Goal: Task Accomplishment & Management: Manage account settings

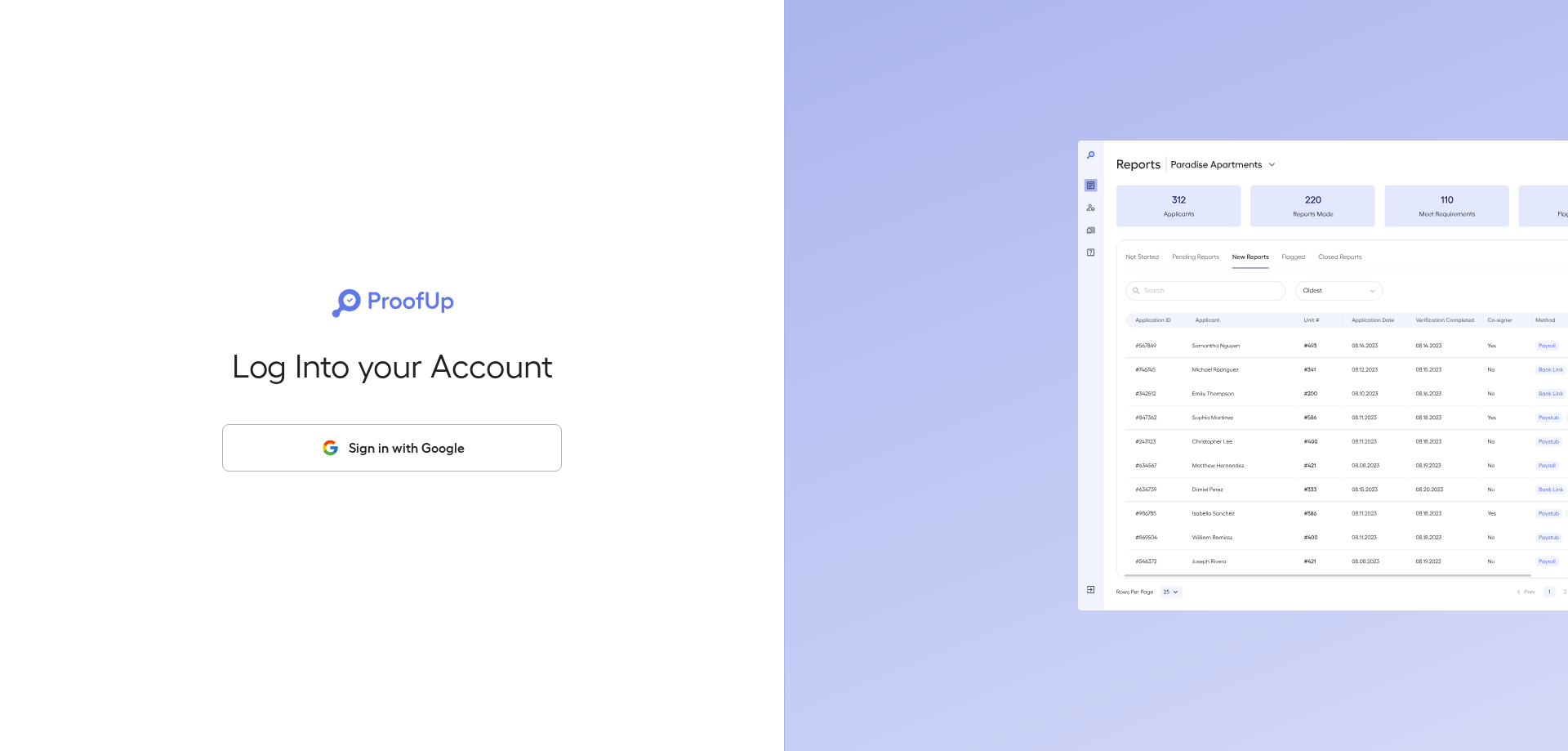
click at [370, 456] on button "Sign in with Google" at bounding box center [392, 447] width 340 height 47
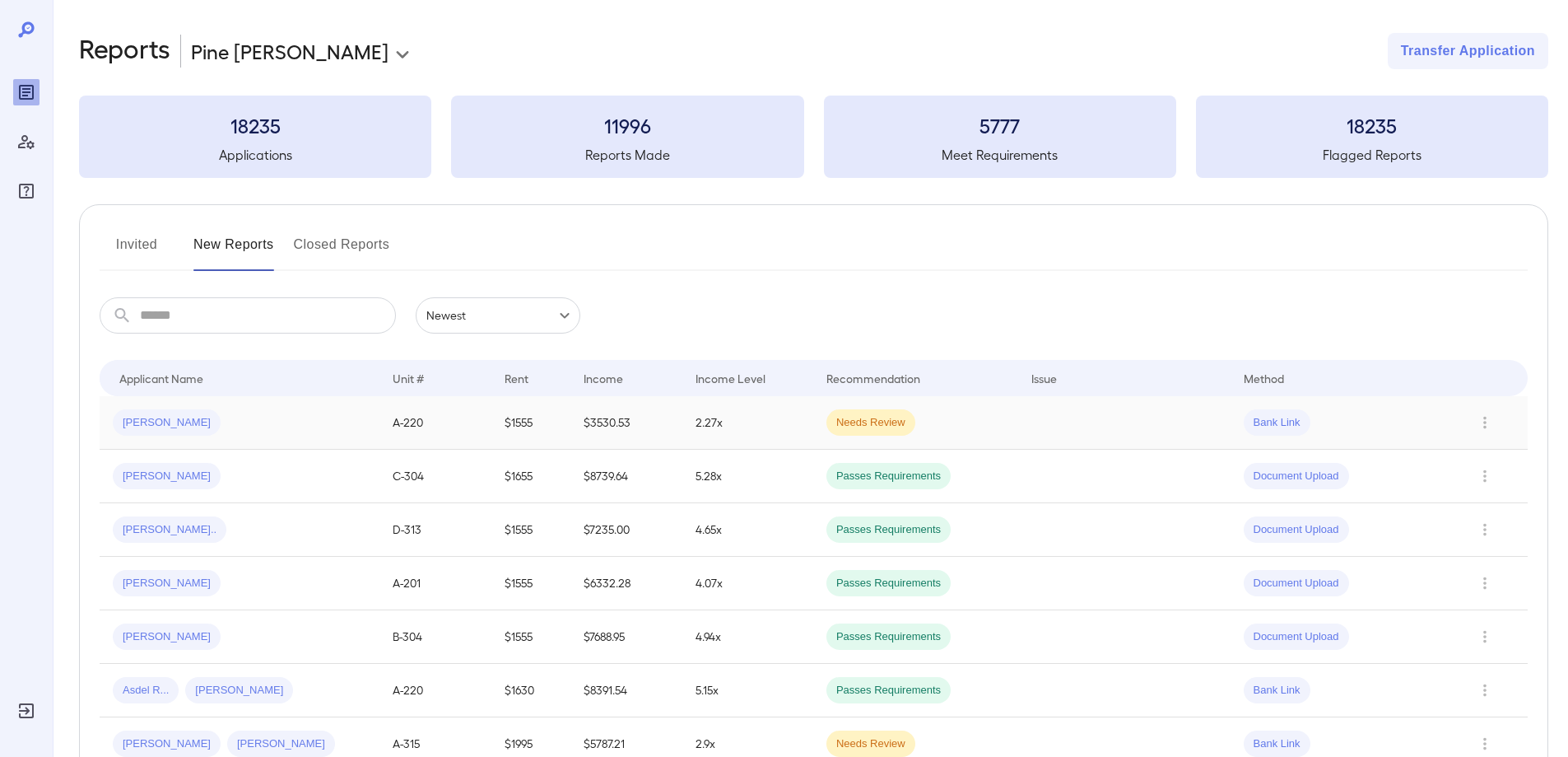
click at [142, 422] on span "[PERSON_NAME]" at bounding box center [167, 423] width 108 height 16
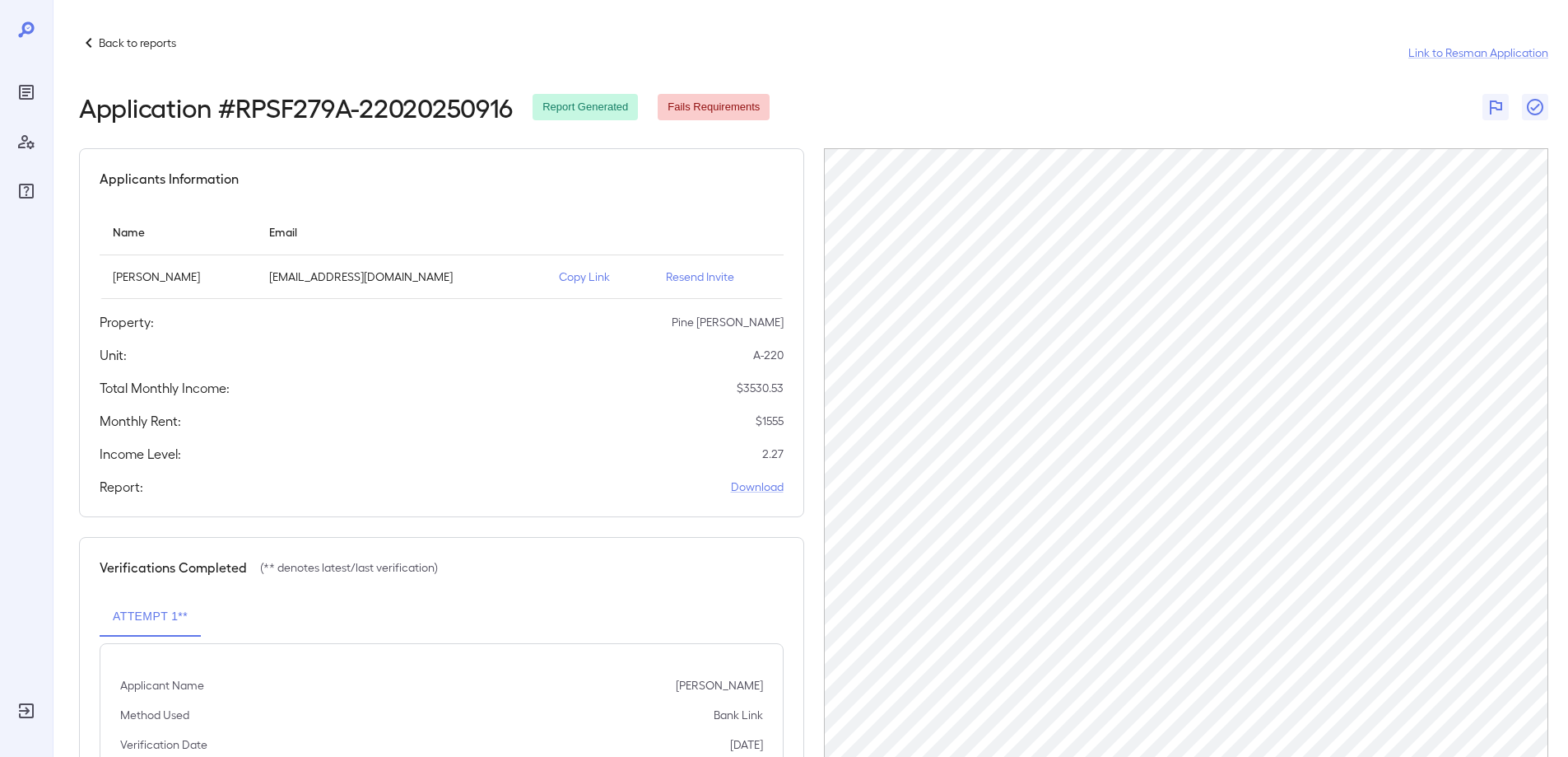
click at [84, 47] on icon at bounding box center [89, 43] width 20 height 20
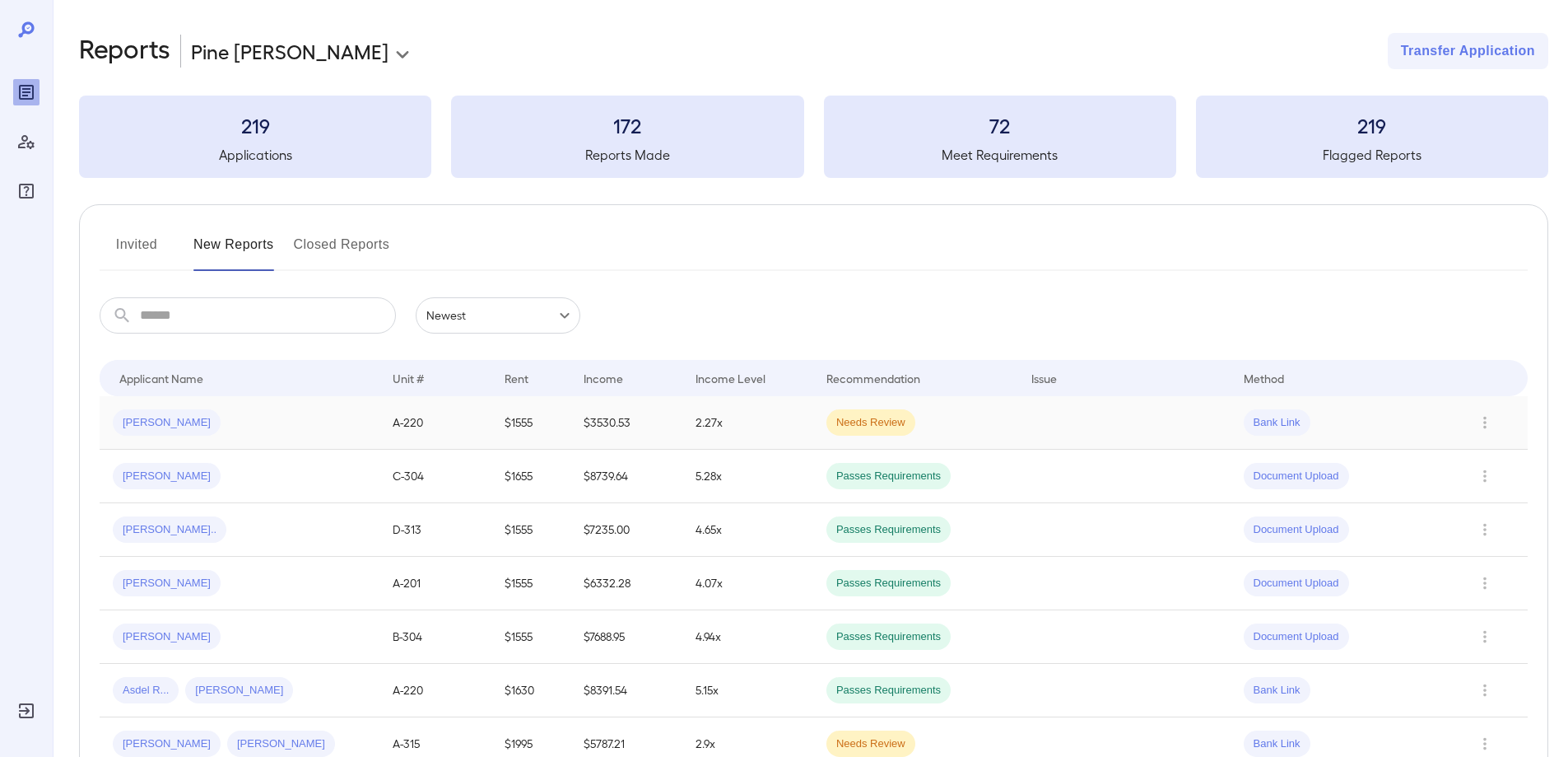
click at [158, 418] on span "[PERSON_NAME]" at bounding box center [167, 423] width 108 height 16
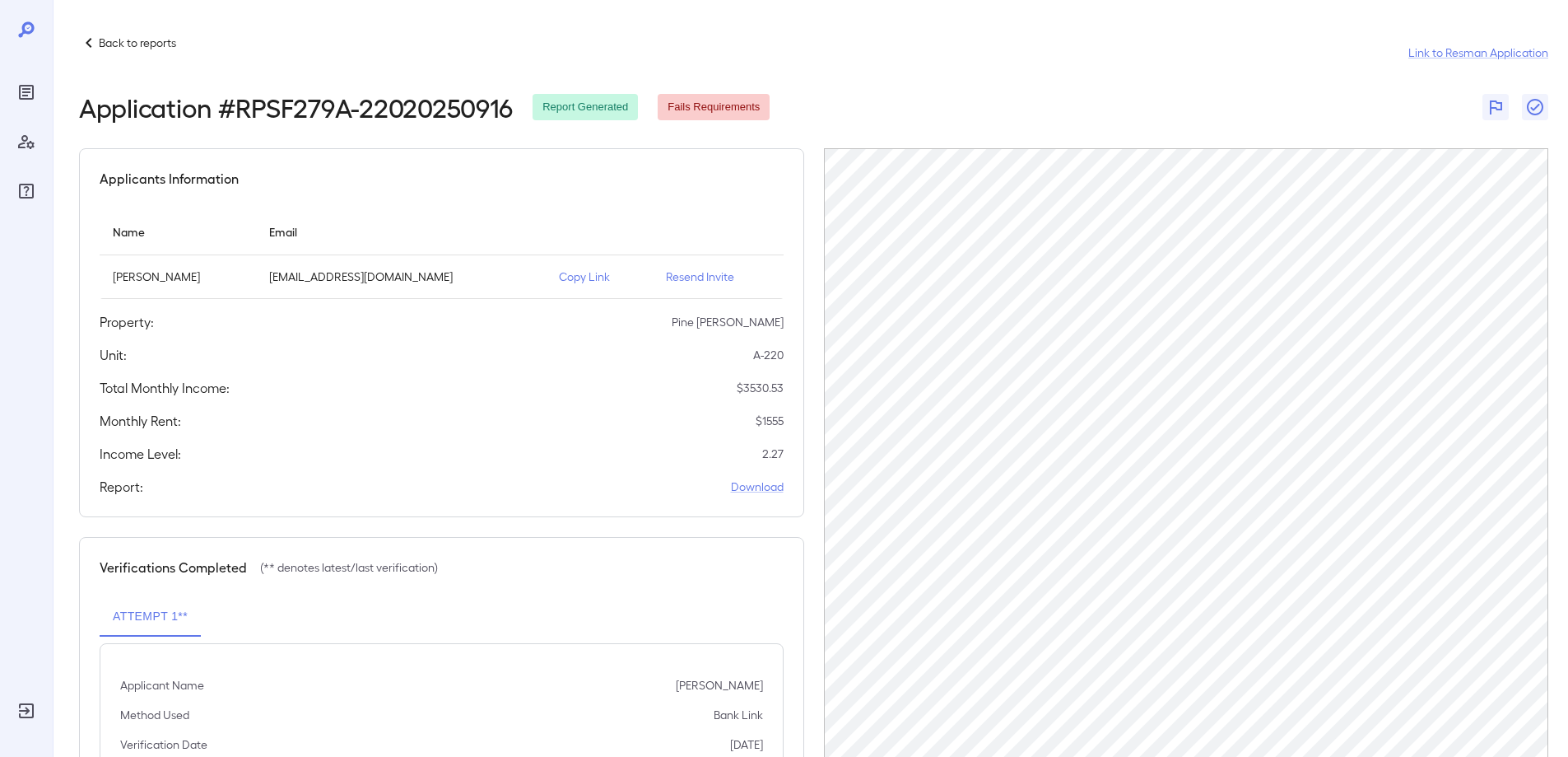
click at [90, 47] on icon at bounding box center [89, 43] width 20 height 20
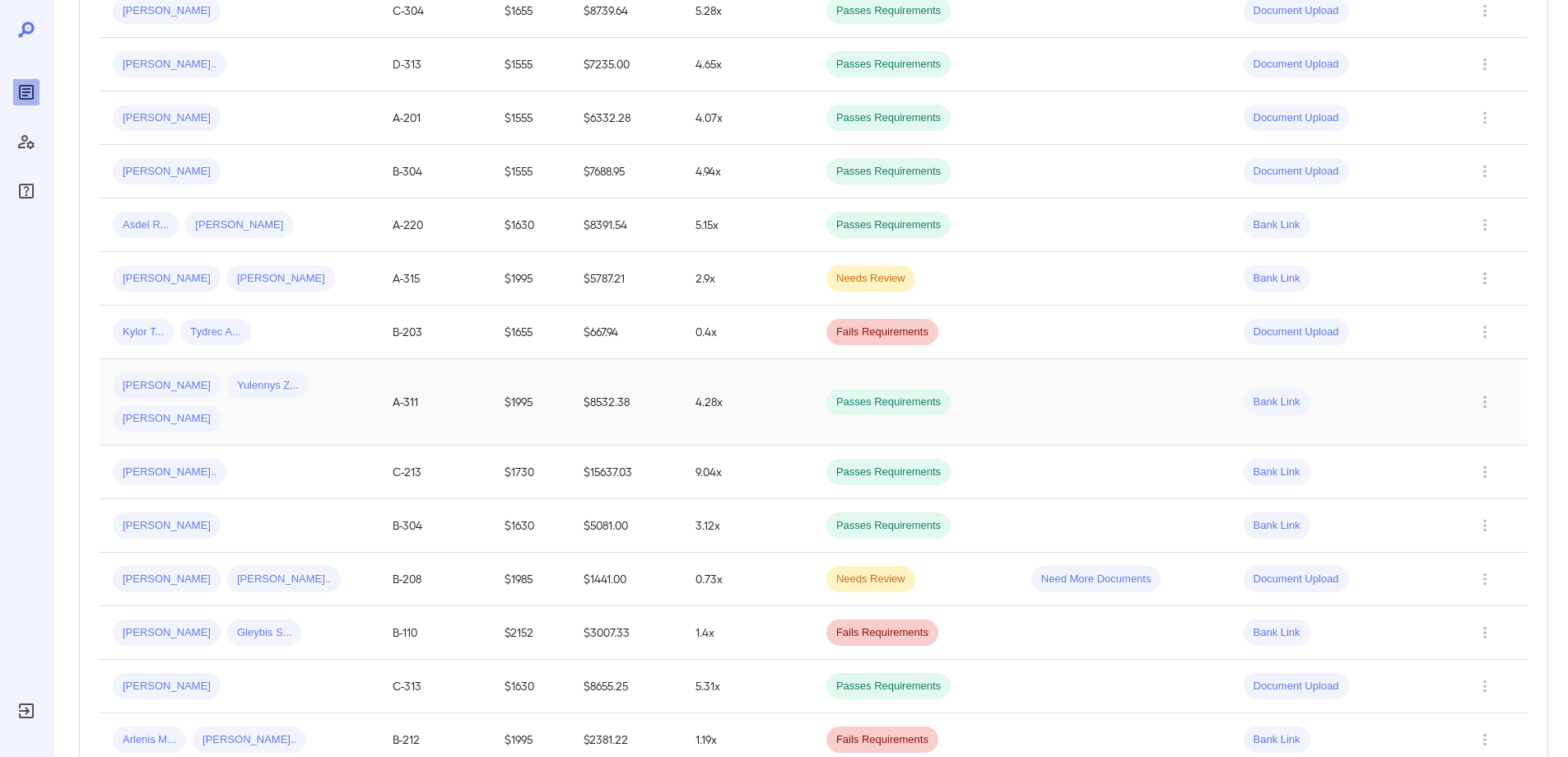
scroll to position [494, 0]
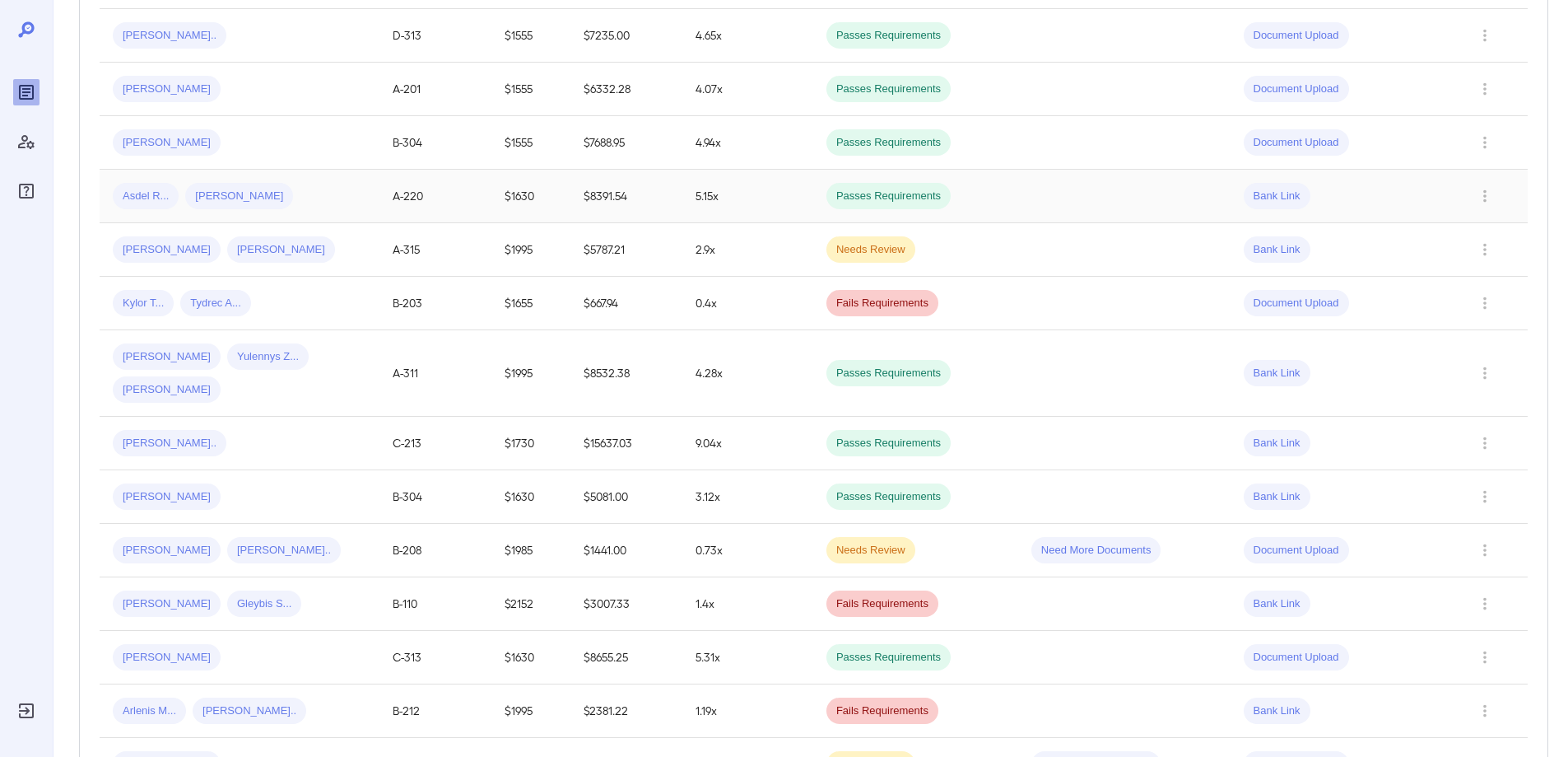
click at [145, 198] on span "Asdel R..." at bounding box center [145, 196] width 66 height 16
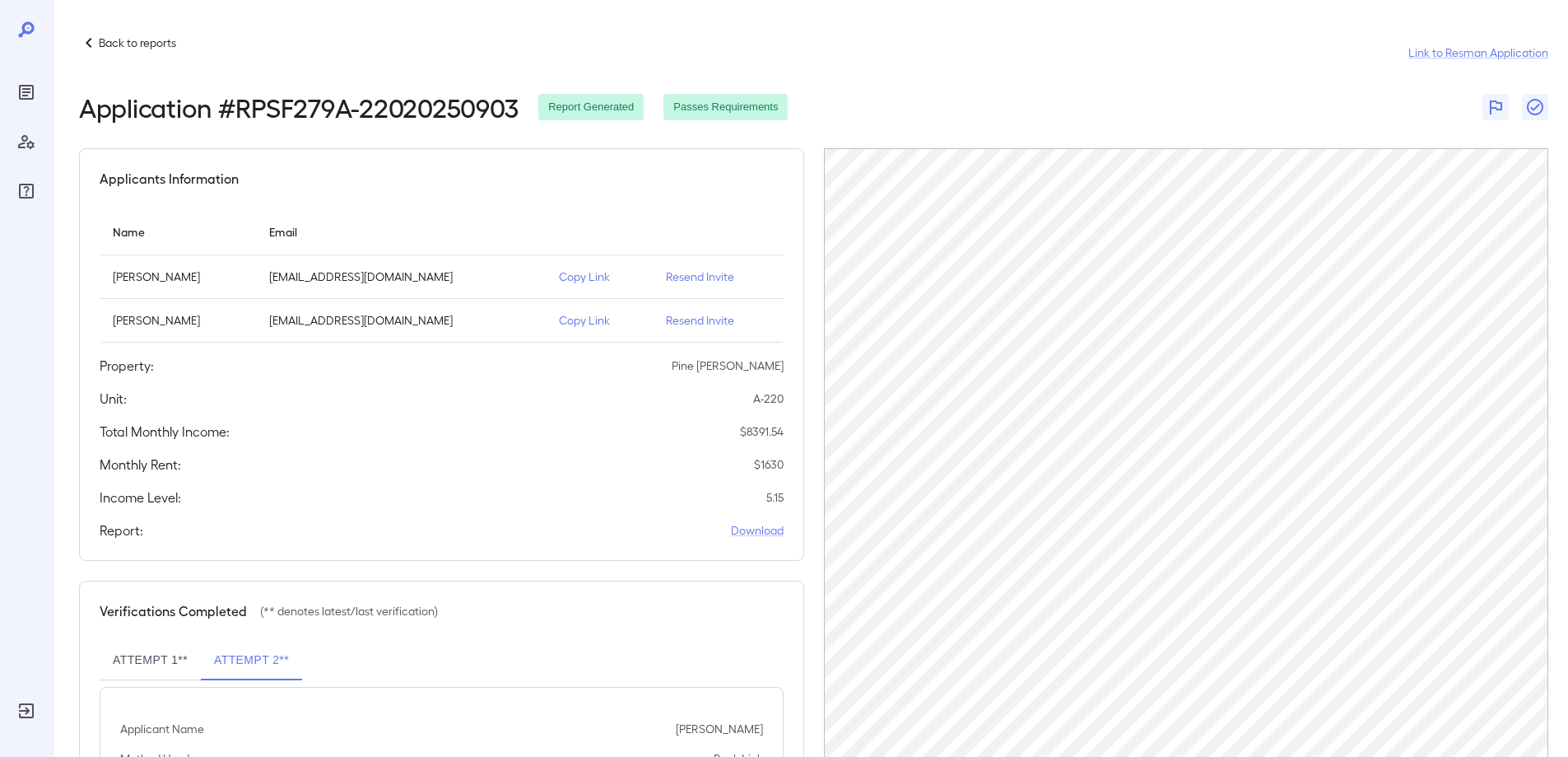
click at [91, 42] on icon at bounding box center [89, 43] width 20 height 20
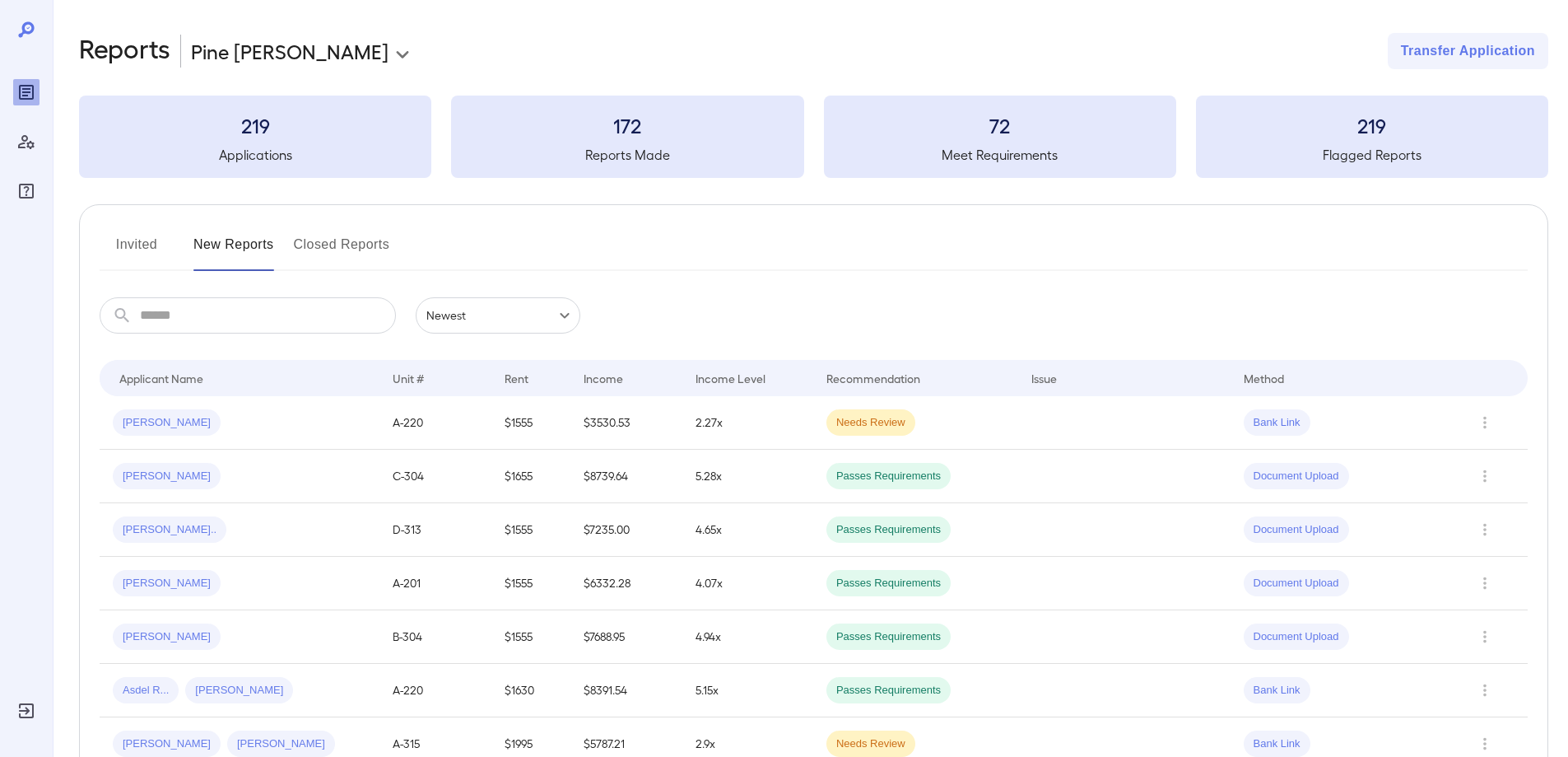
click at [147, 245] on button "Invited" at bounding box center [136, 251] width 74 height 40
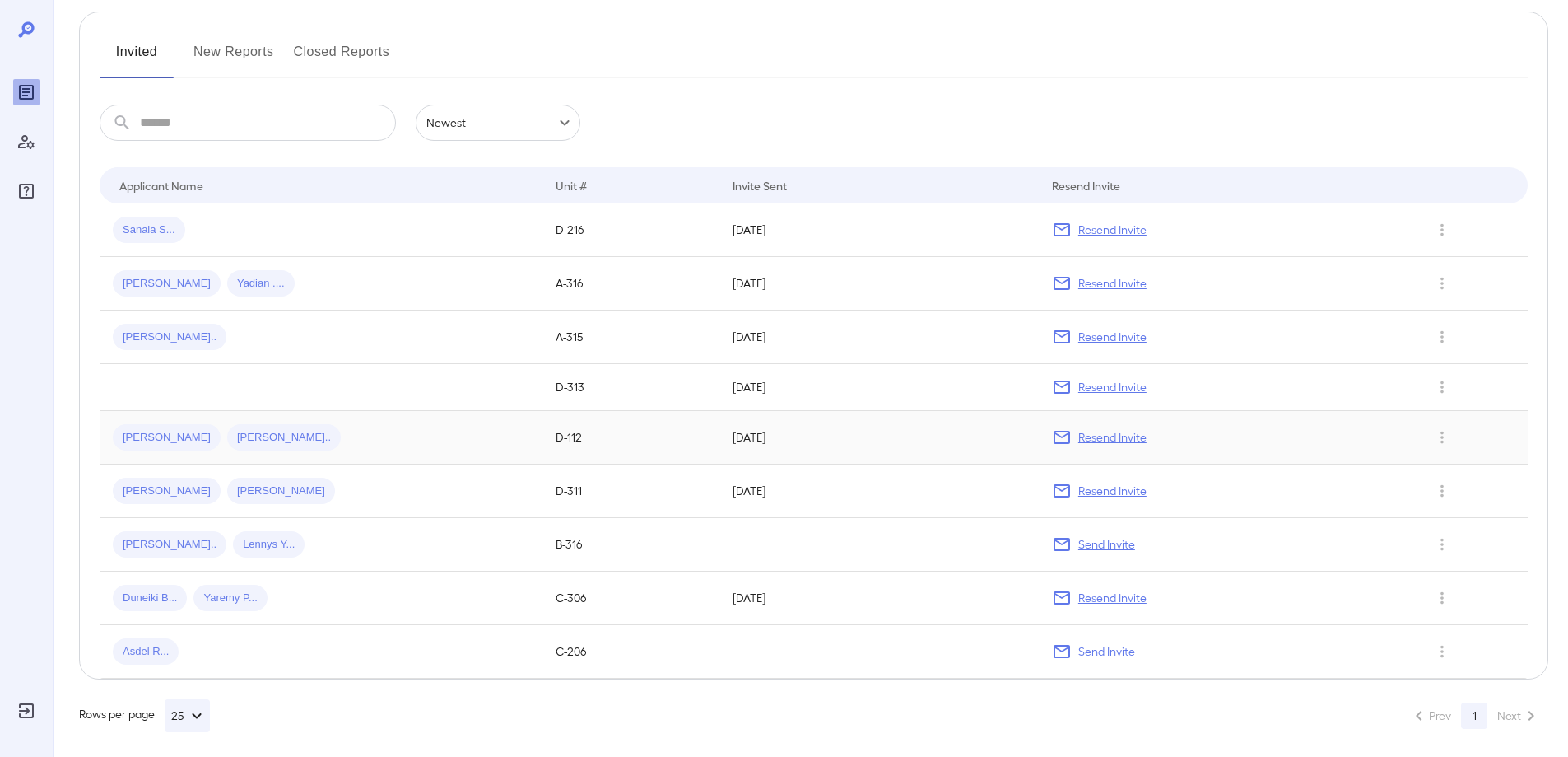
scroll to position [201, 0]
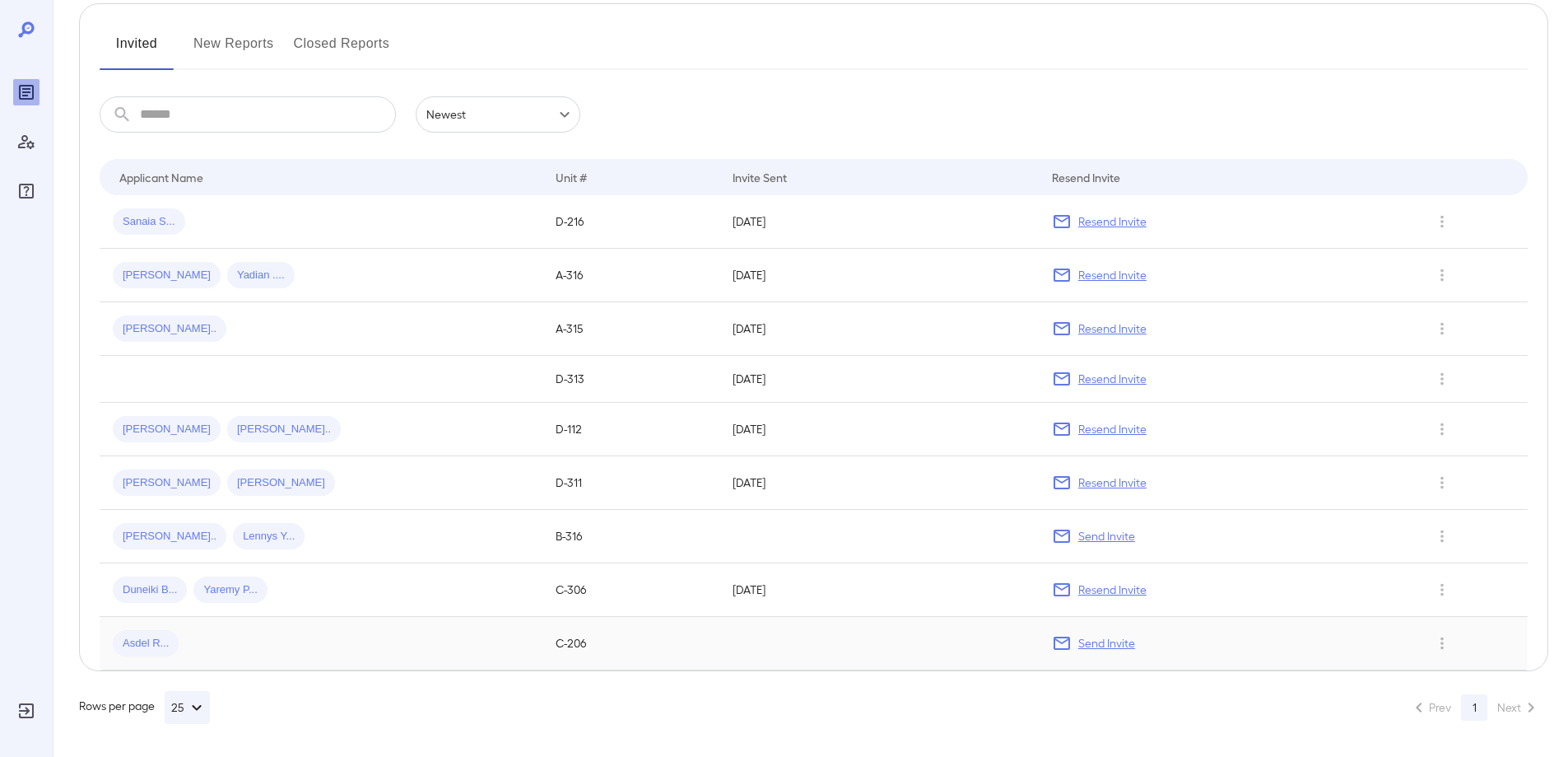
click at [155, 642] on span "Asdel R..." at bounding box center [145, 643] width 66 height 16
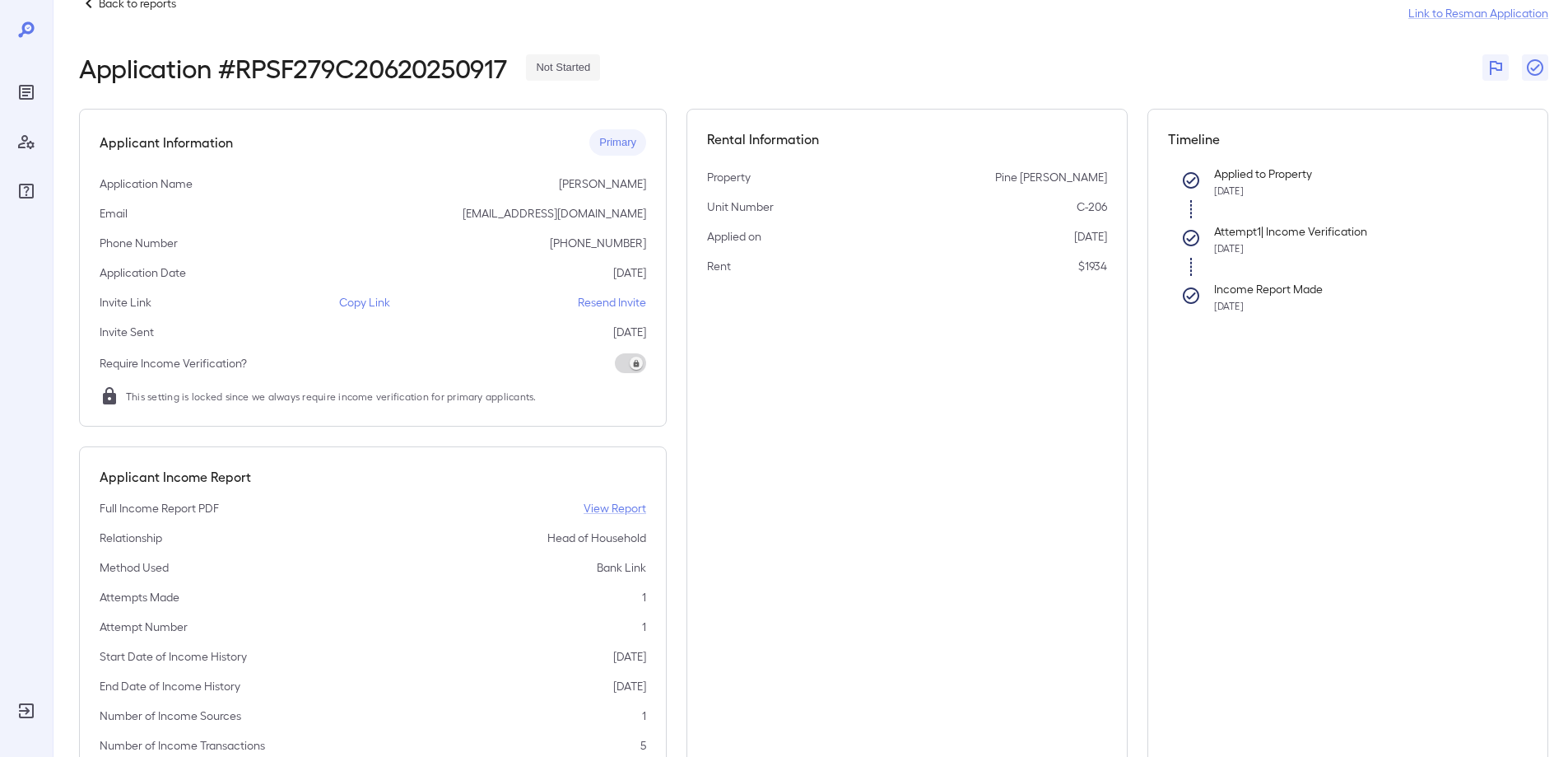
scroll to position [14, 0]
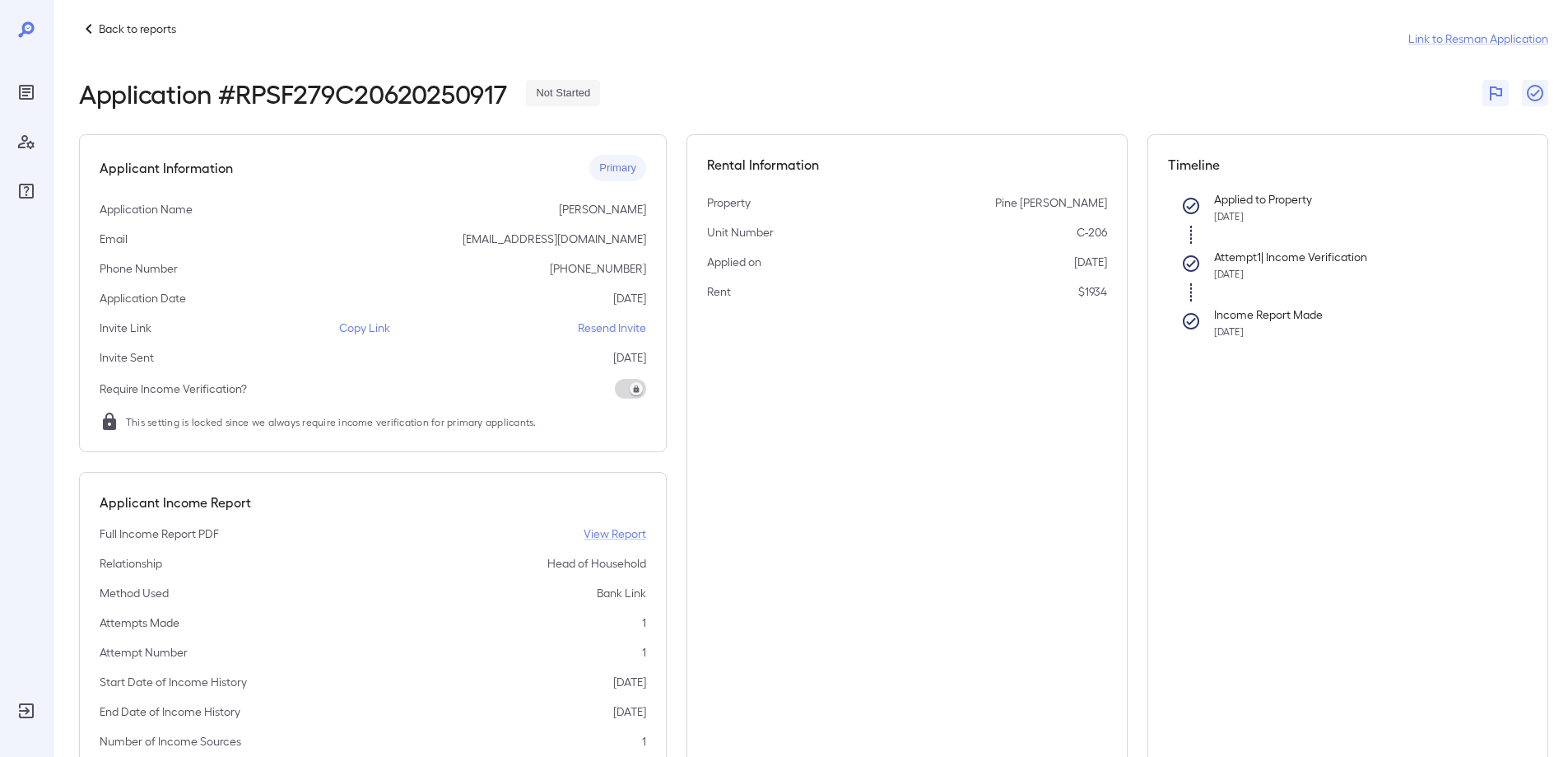
click at [362, 326] on p "Copy Link" at bounding box center [364, 328] width 51 height 17
drag, startPoint x: 381, startPoint y: 327, endPoint x: 373, endPoint y: 334, distance: 10.6
click at [373, 334] on p "Copy Link" at bounding box center [364, 328] width 51 height 17
click at [83, 27] on icon at bounding box center [89, 29] width 20 height 20
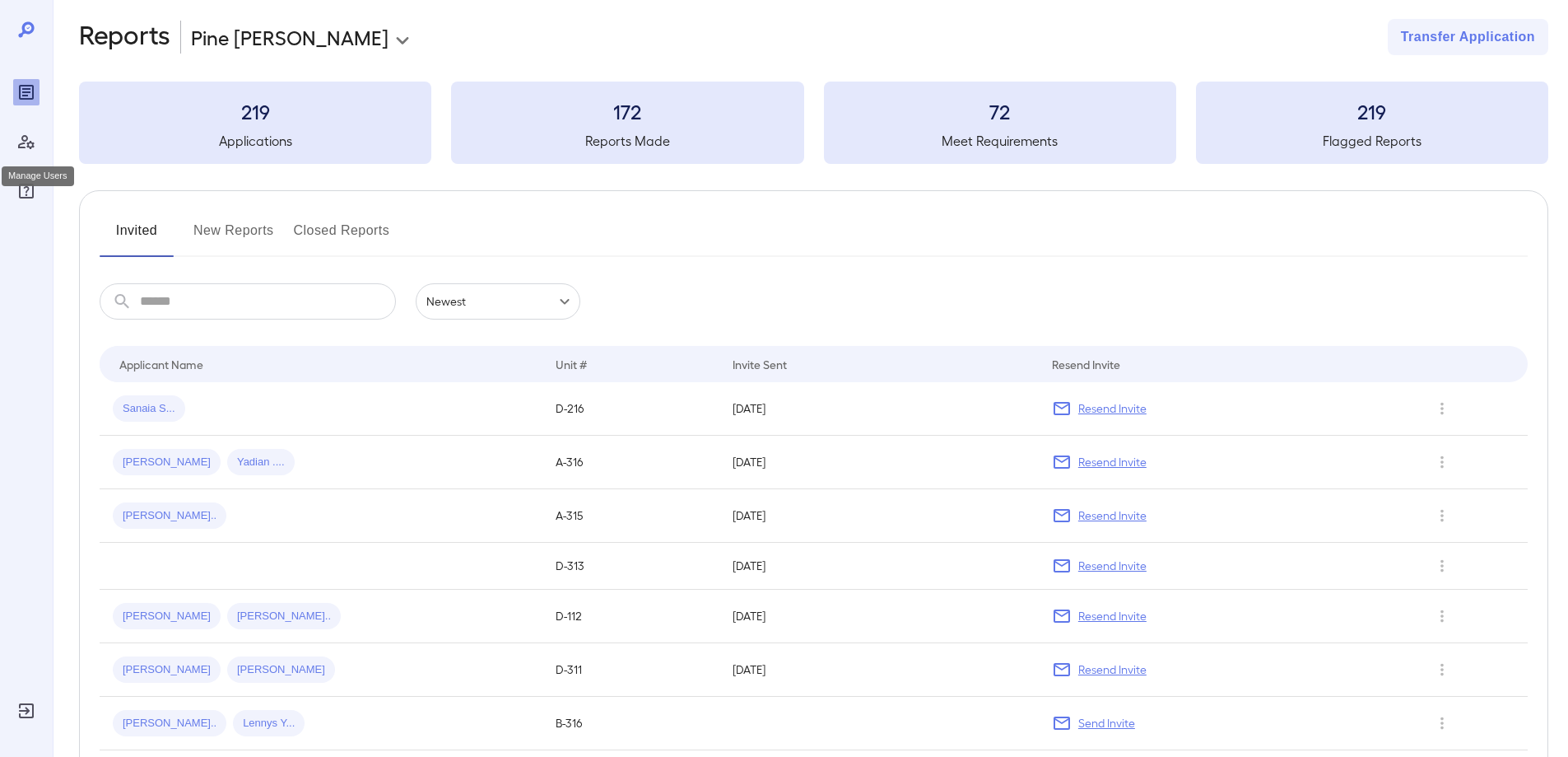
click at [32, 142] on icon "Manage Users" at bounding box center [27, 141] width 17 height 14
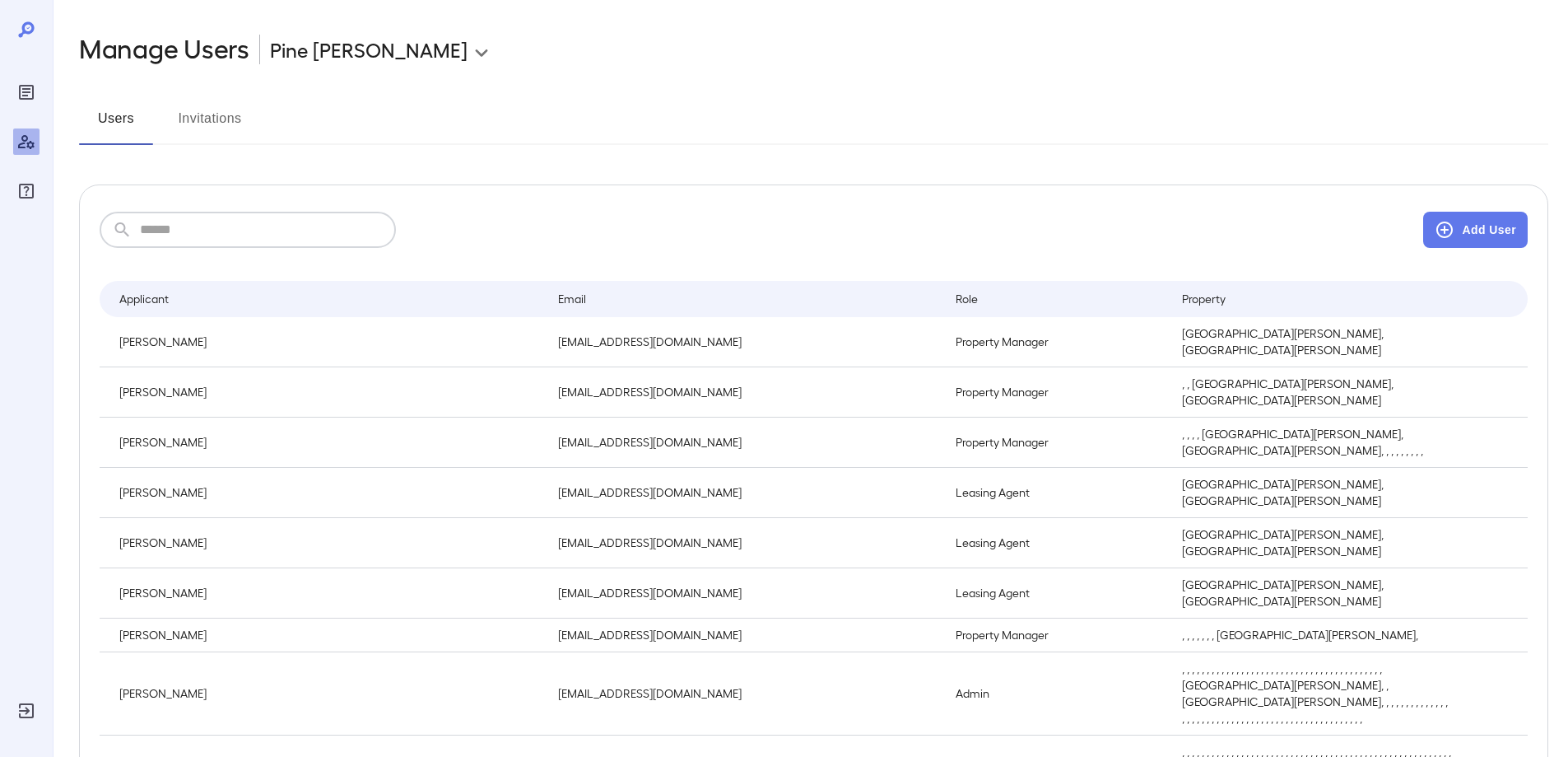
click at [199, 241] on input "text" at bounding box center [268, 230] width 256 height 37
click at [30, 29] on icon at bounding box center [27, 30] width 20 height 20
drag, startPoint x: 27, startPoint y: 37, endPoint x: 27, endPoint y: 22, distance: 15.0
click at [27, 32] on icon at bounding box center [27, 30] width 20 height 20
click at [27, 20] on icon at bounding box center [27, 30] width 20 height 20
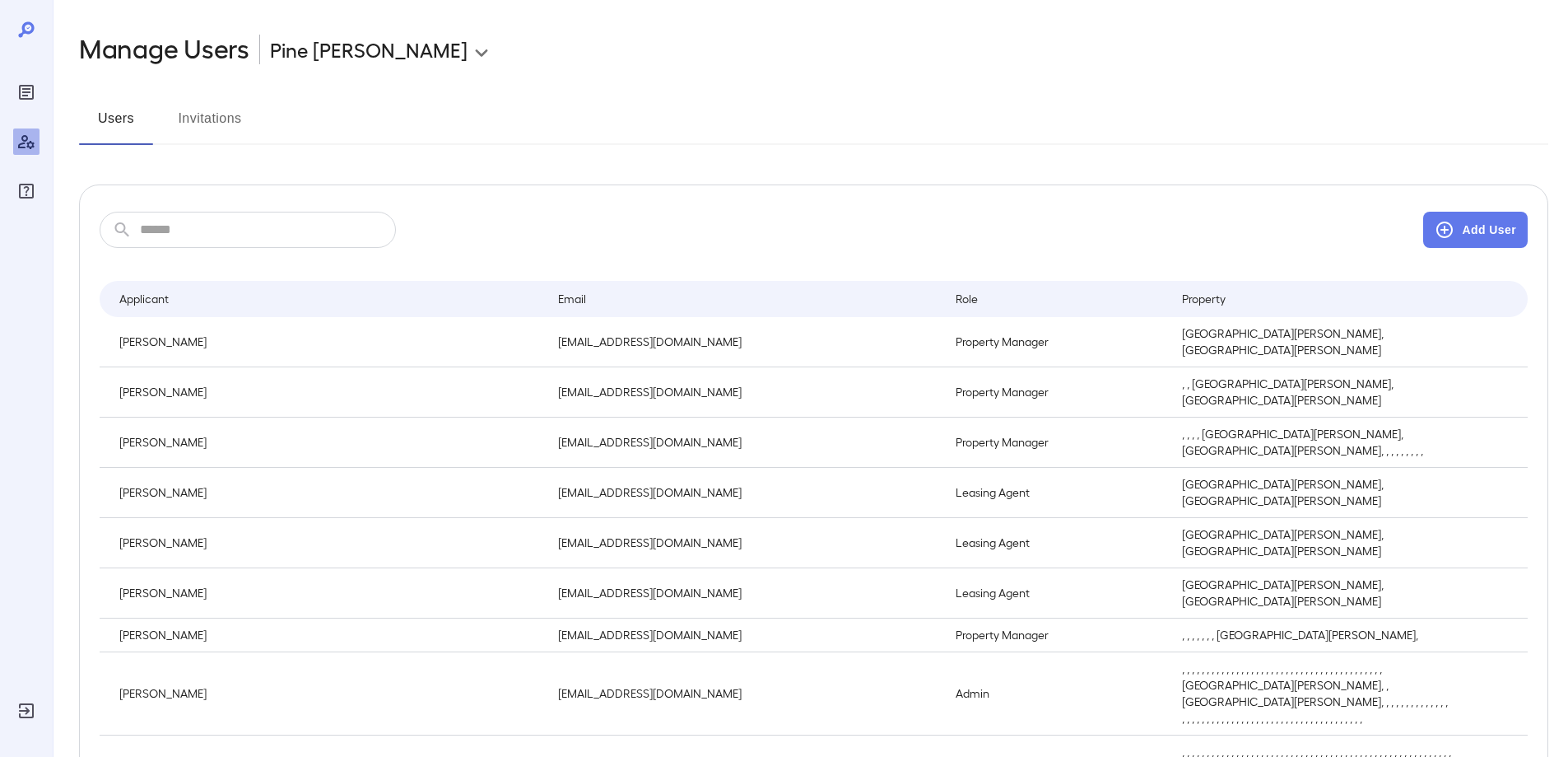
click at [25, 32] on icon at bounding box center [26, 29] width 16 height 16
click at [102, 123] on button "Users" at bounding box center [116, 126] width 74 height 40
click at [219, 125] on button "Invitations" at bounding box center [210, 126] width 74 height 40
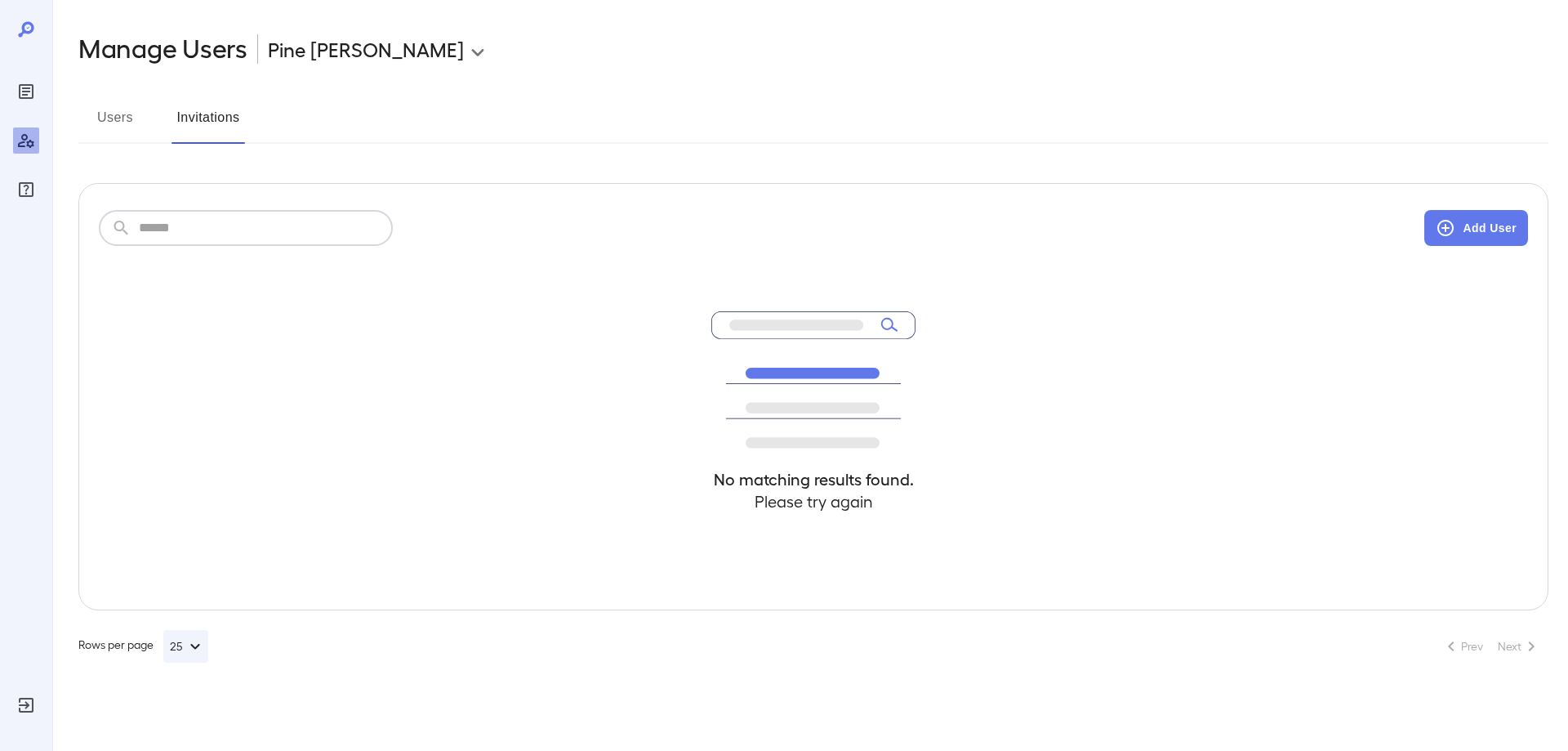
click at [168, 230] on input "text" at bounding box center [266, 228] width 254 height 36
type input "*****"
drag, startPoint x: 177, startPoint y: 237, endPoint x: 78, endPoint y: 205, distance: 104.0
click at [78, 205] on div "​ ***** ​ Add User No matching results found. Please try again" at bounding box center [813, 397] width 1470 height 427
click at [28, 27] on icon at bounding box center [26, 30] width 20 height 20
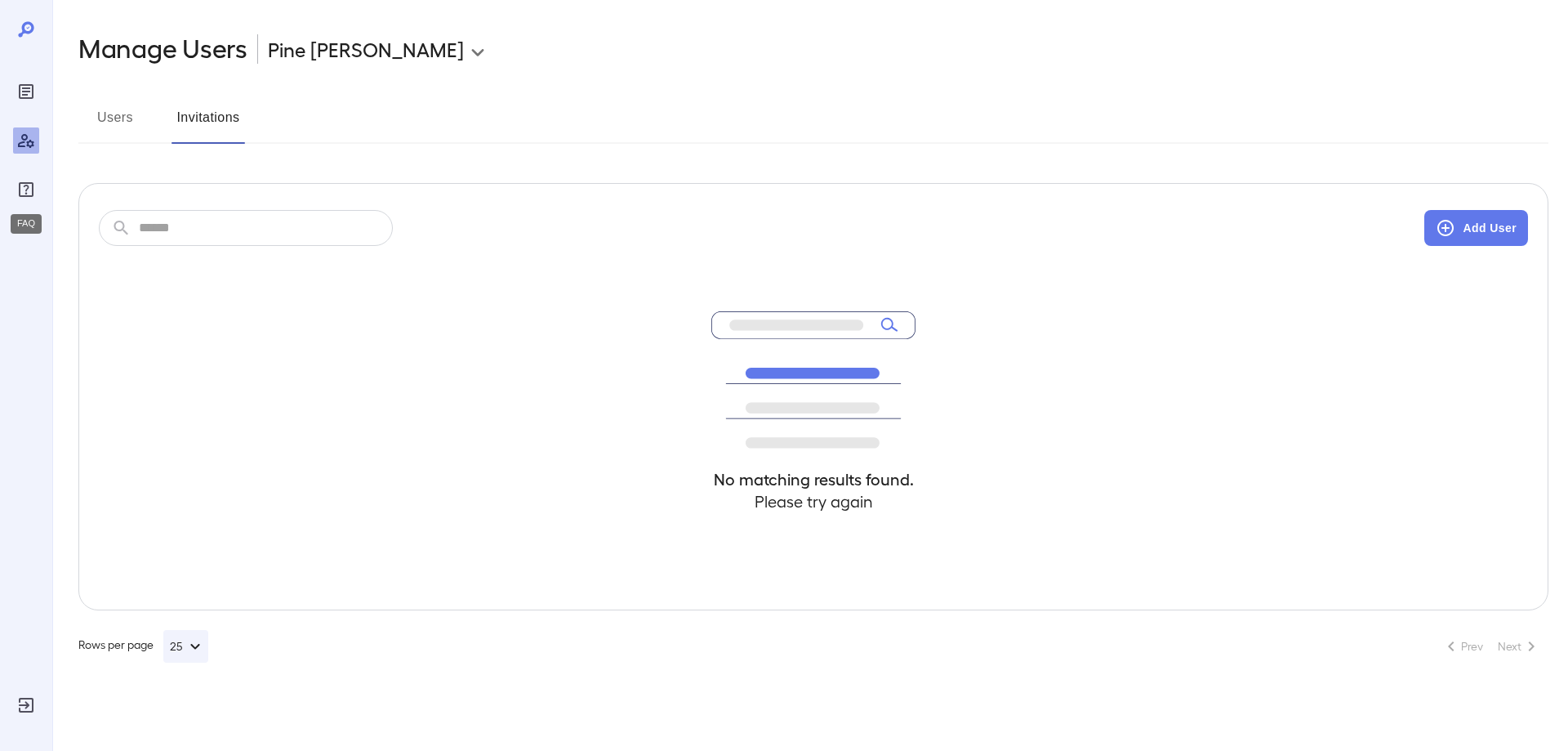
click at [22, 185] on icon "FAQ" at bounding box center [26, 190] width 20 height 20
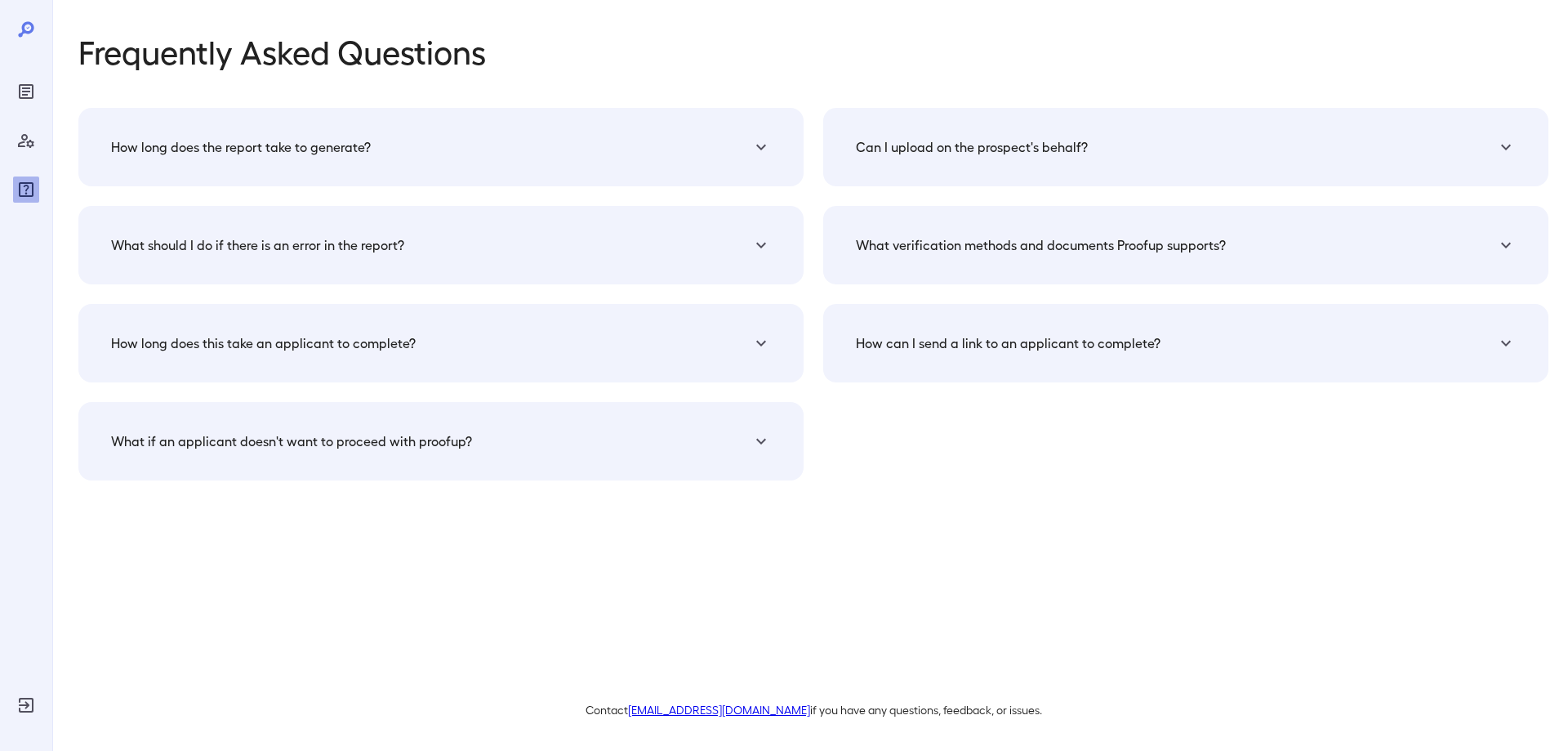
click at [286, 149] on h5 "How long does the report take to generate?" at bounding box center [241, 147] width 260 height 20
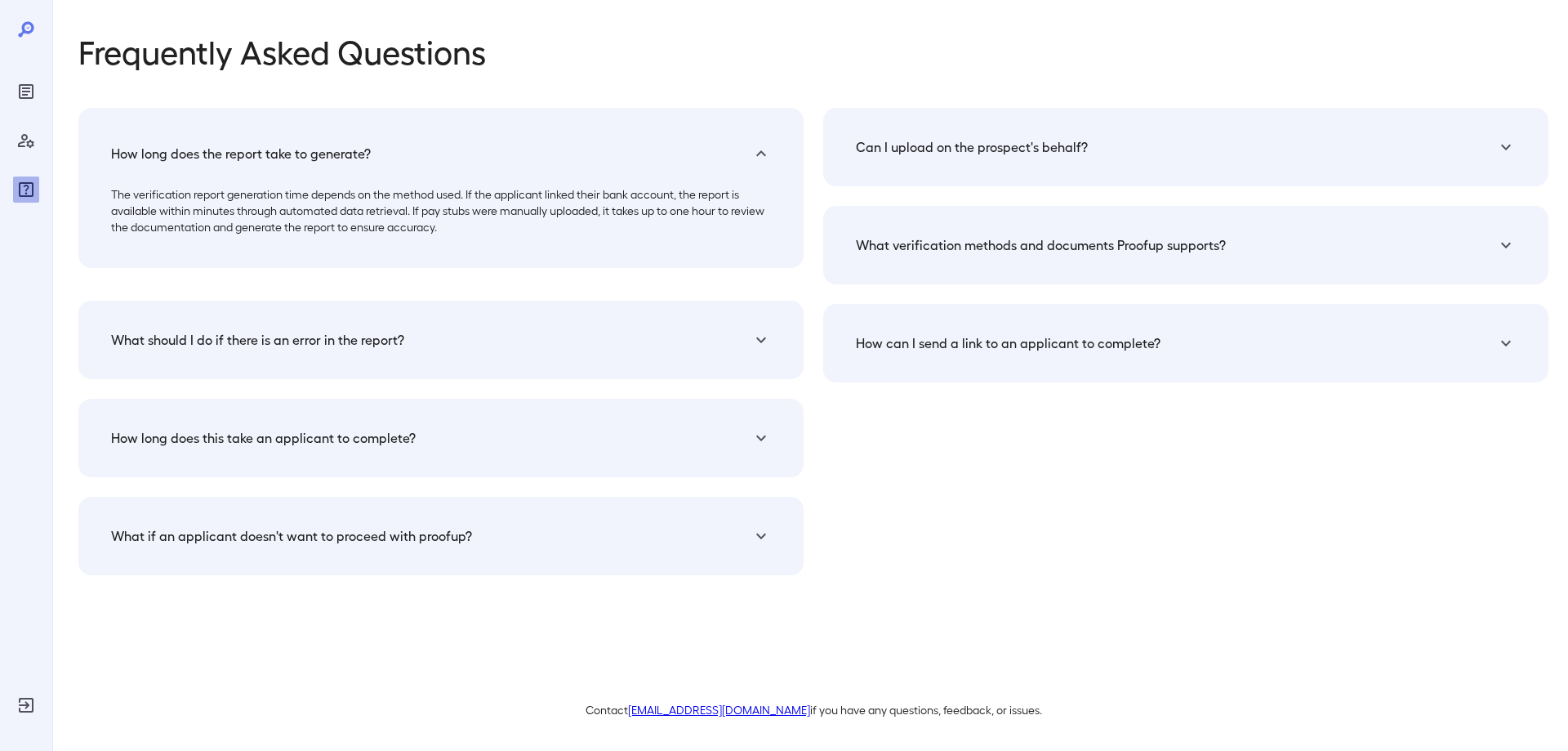
click at [994, 149] on h5 "Can I upload on the prospect's behalf?" at bounding box center [972, 147] width 232 height 20
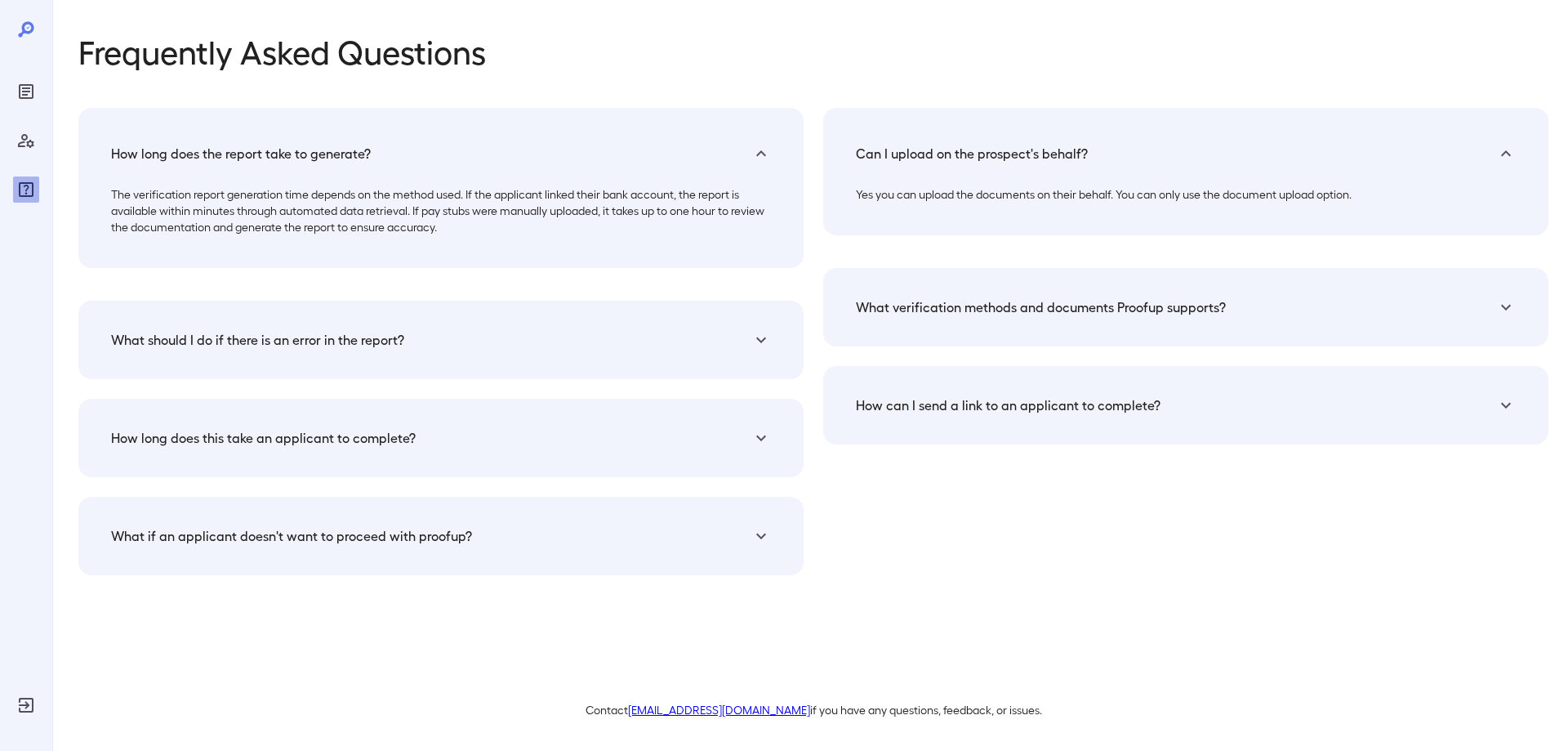
click at [968, 201] on p "Yes you can upload the documents on their behalf. You can only use the document…" at bounding box center [1186, 195] width 660 height 17
click at [969, 201] on p "Yes you can upload the documents on their behalf. You can only use the document…" at bounding box center [1186, 195] width 660 height 17
click at [1502, 149] on icon at bounding box center [1506, 154] width 20 height 20
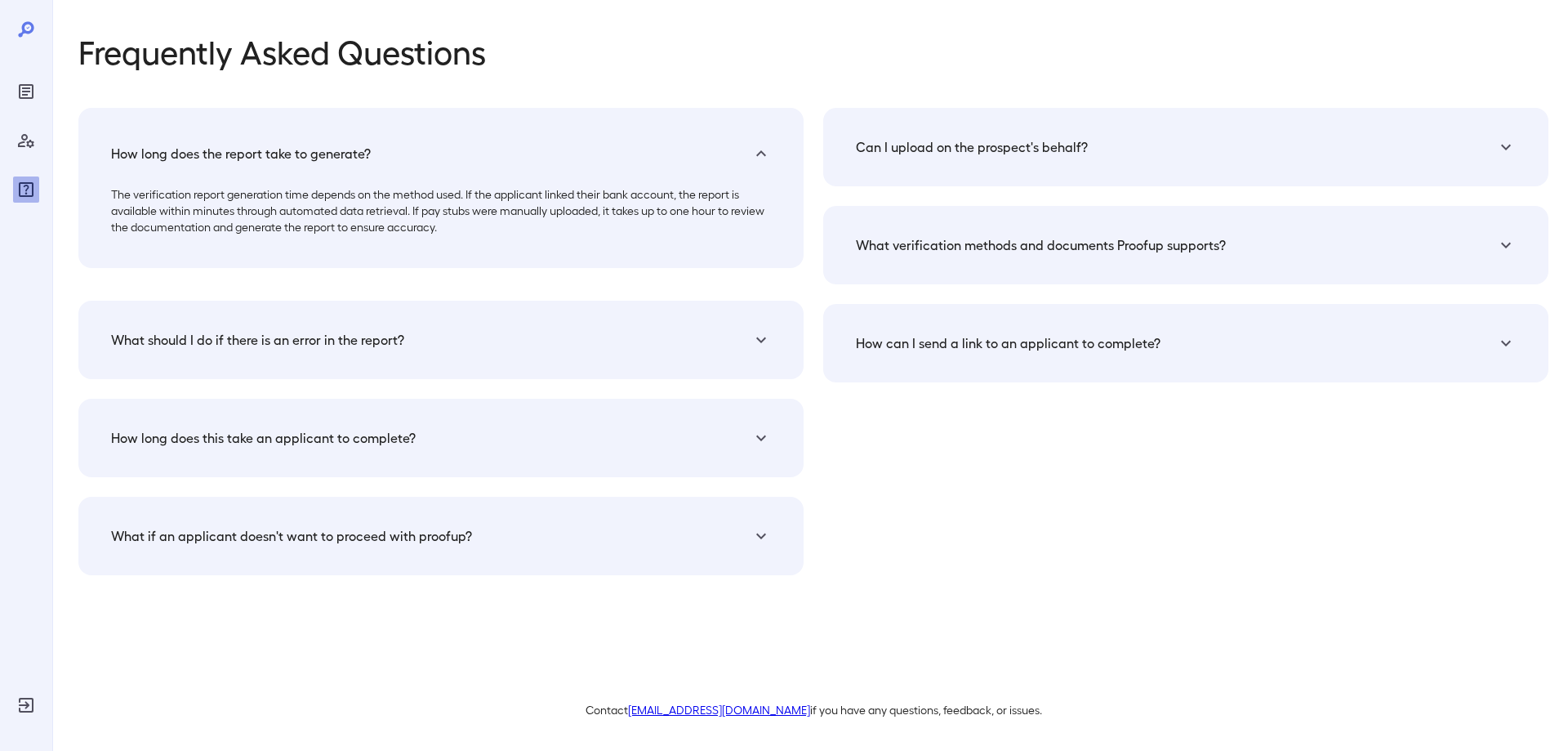
click at [1000, 149] on h5 "Can I upload on the prospect's behalf?" at bounding box center [972, 147] width 232 height 20
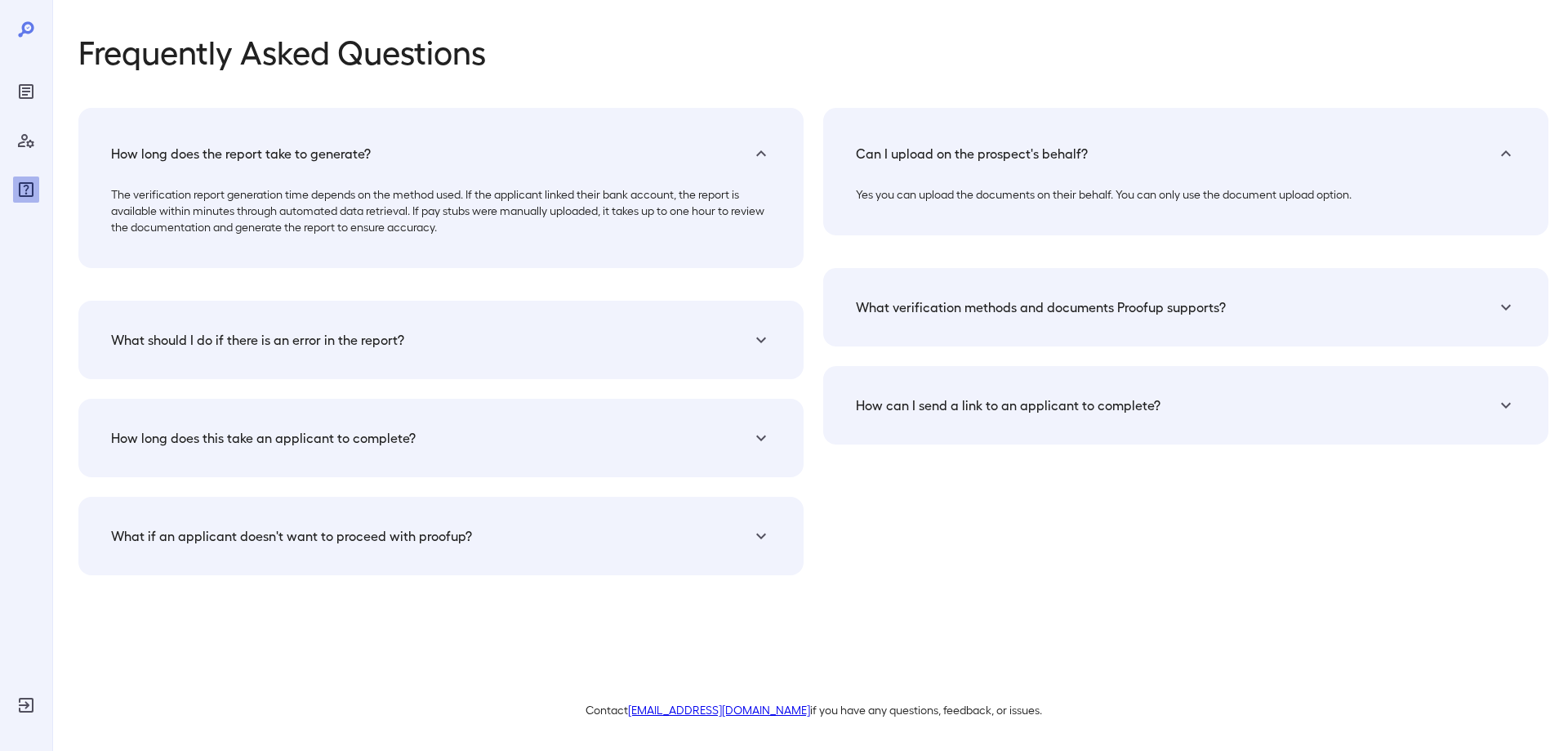
click at [27, 17] on div at bounding box center [26, 376] width 52 height 751
click at [22, 46] on div at bounding box center [26, 111] width 26 height 183
click at [26, 25] on icon at bounding box center [26, 29] width 16 height 16
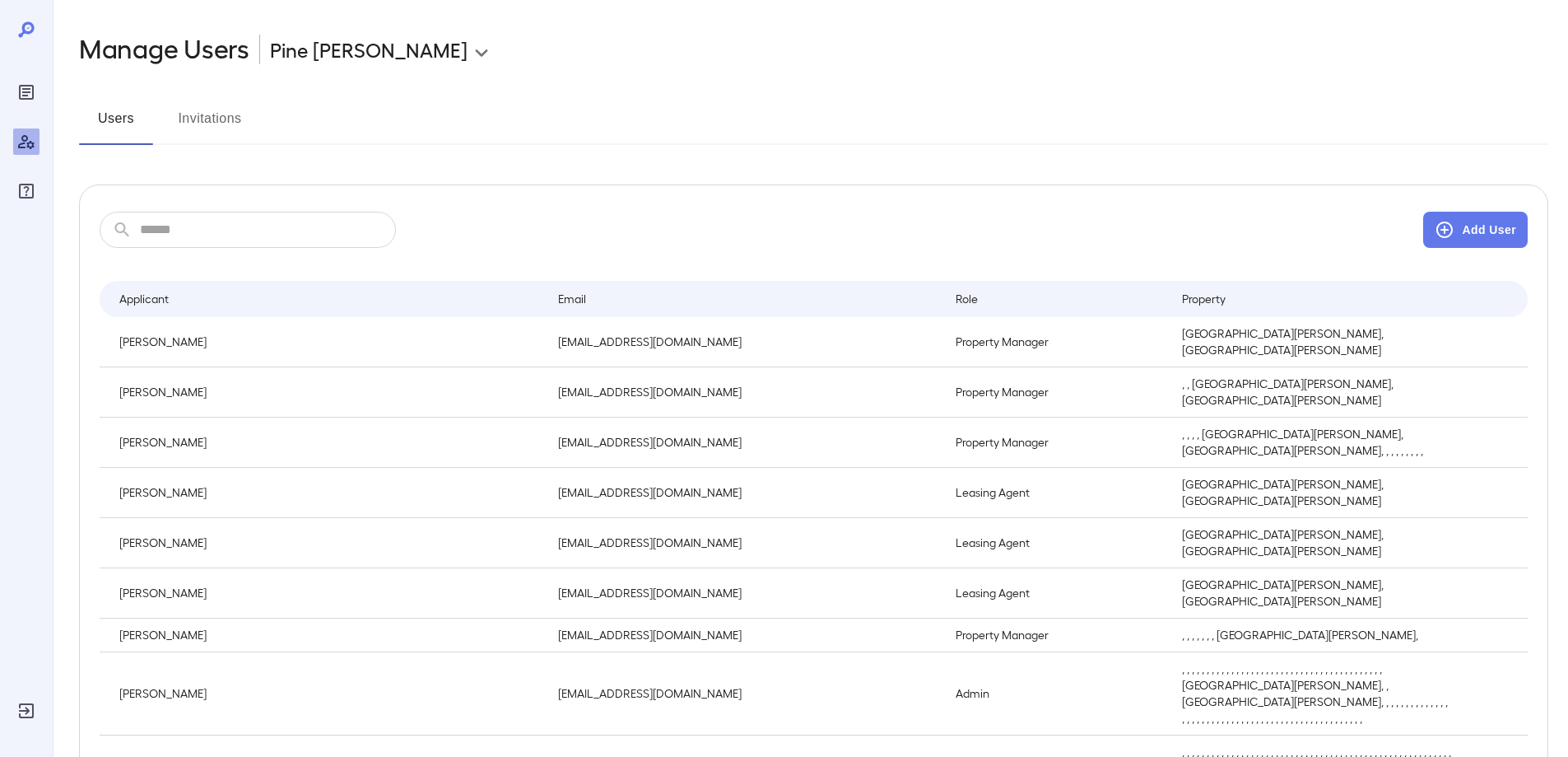
click at [22, 31] on icon at bounding box center [27, 30] width 20 height 20
click at [27, 141] on icon "Manage Users" at bounding box center [27, 141] width 20 height 20
click at [27, 142] on icon "Manage Users" at bounding box center [27, 141] width 17 height 14
click at [23, 96] on icon "Reports" at bounding box center [27, 92] width 8 height 8
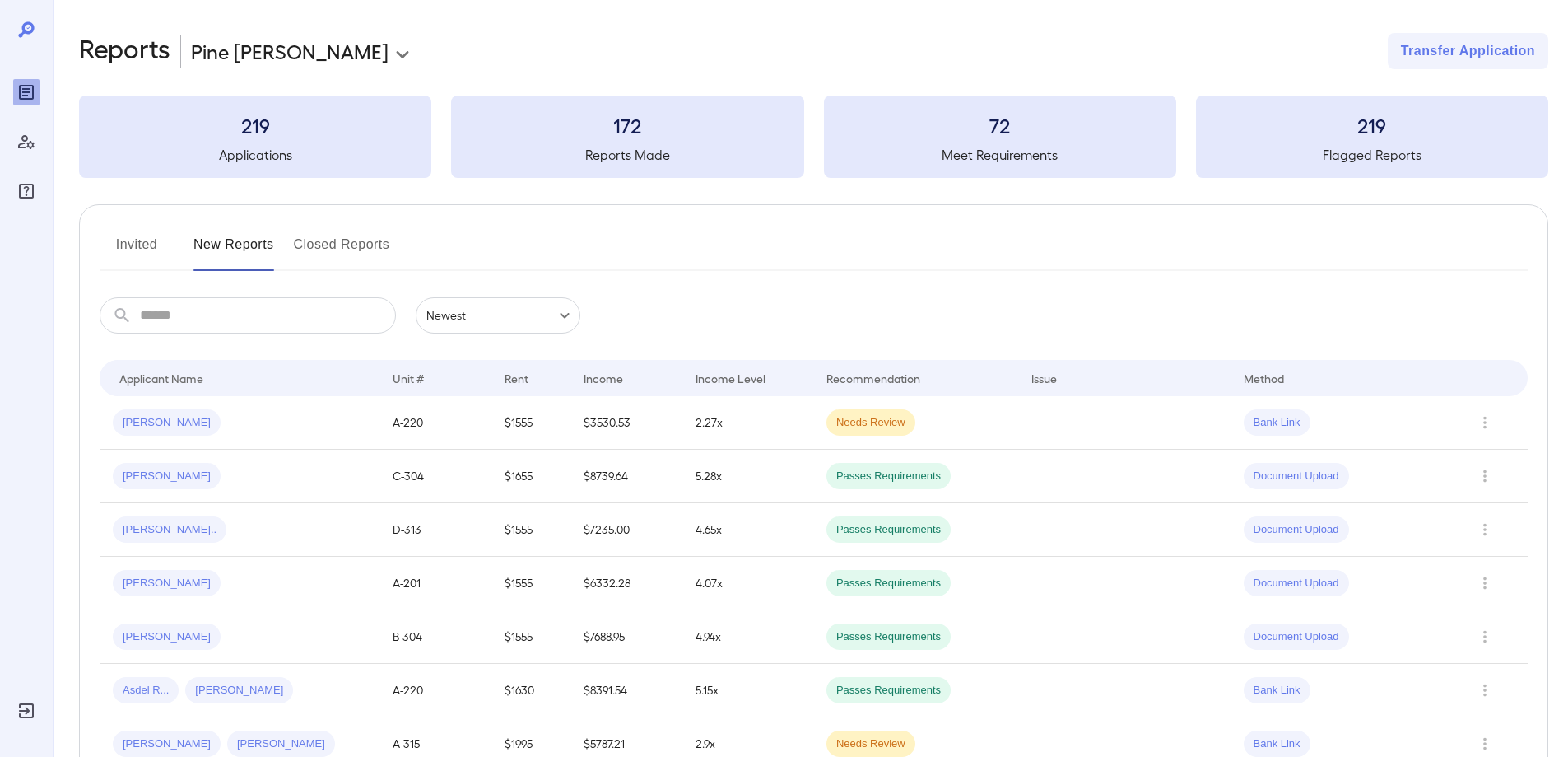
click at [139, 240] on button "Invited" at bounding box center [136, 251] width 74 height 40
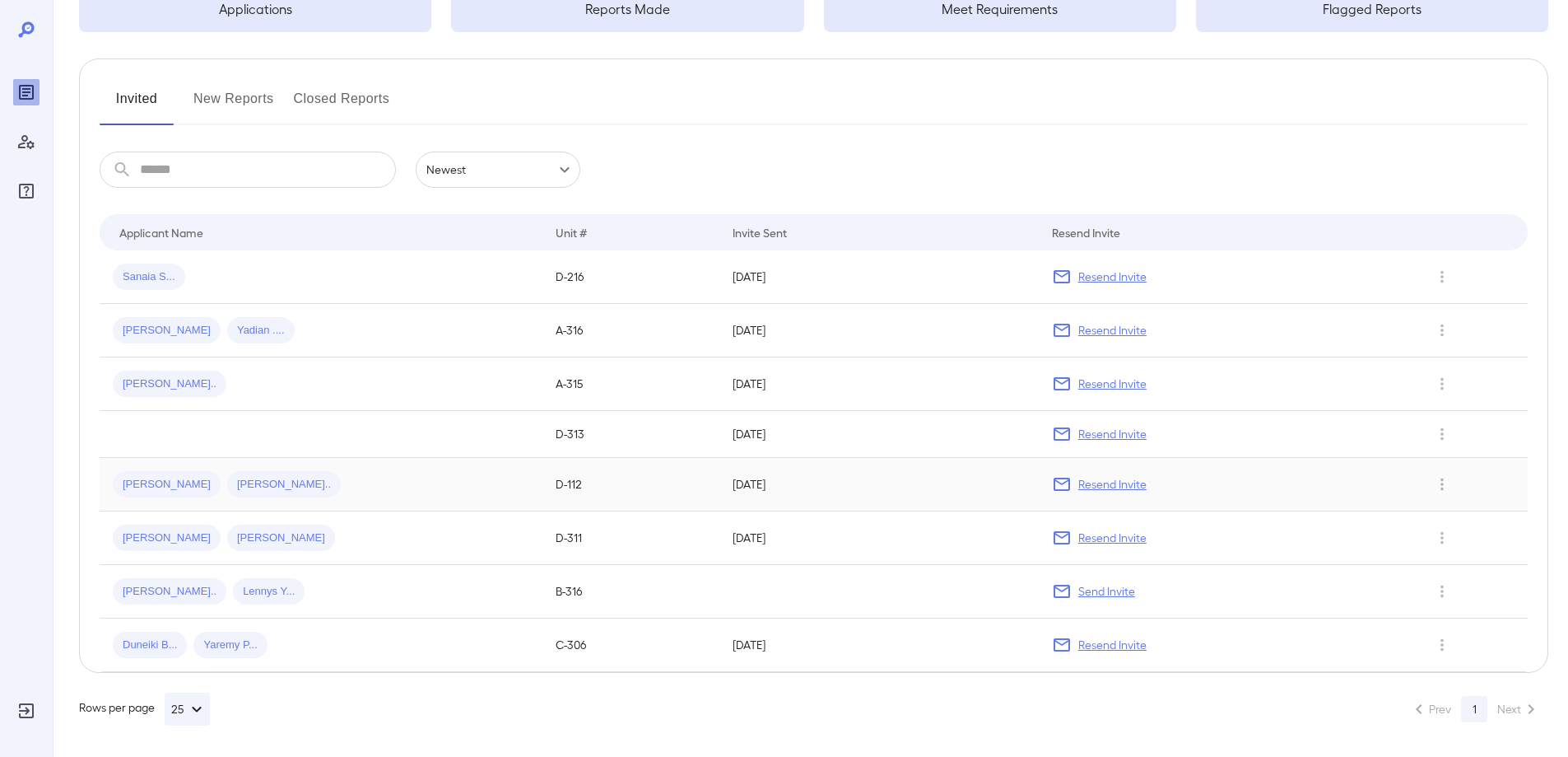
scroll to position [147, 0]
click at [223, 101] on button "New Reports" at bounding box center [234, 104] width 81 height 40
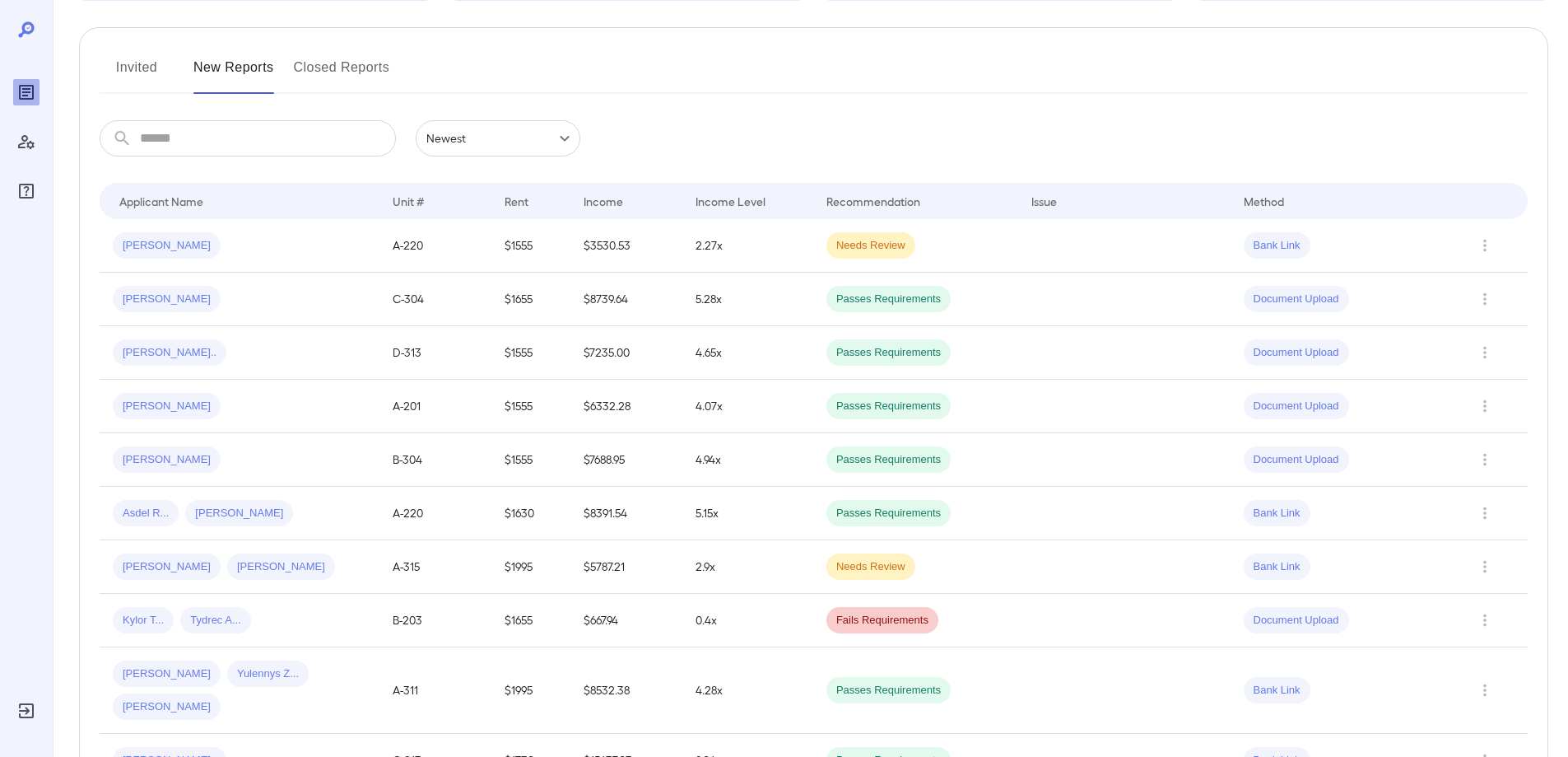
scroll to position [76, 0]
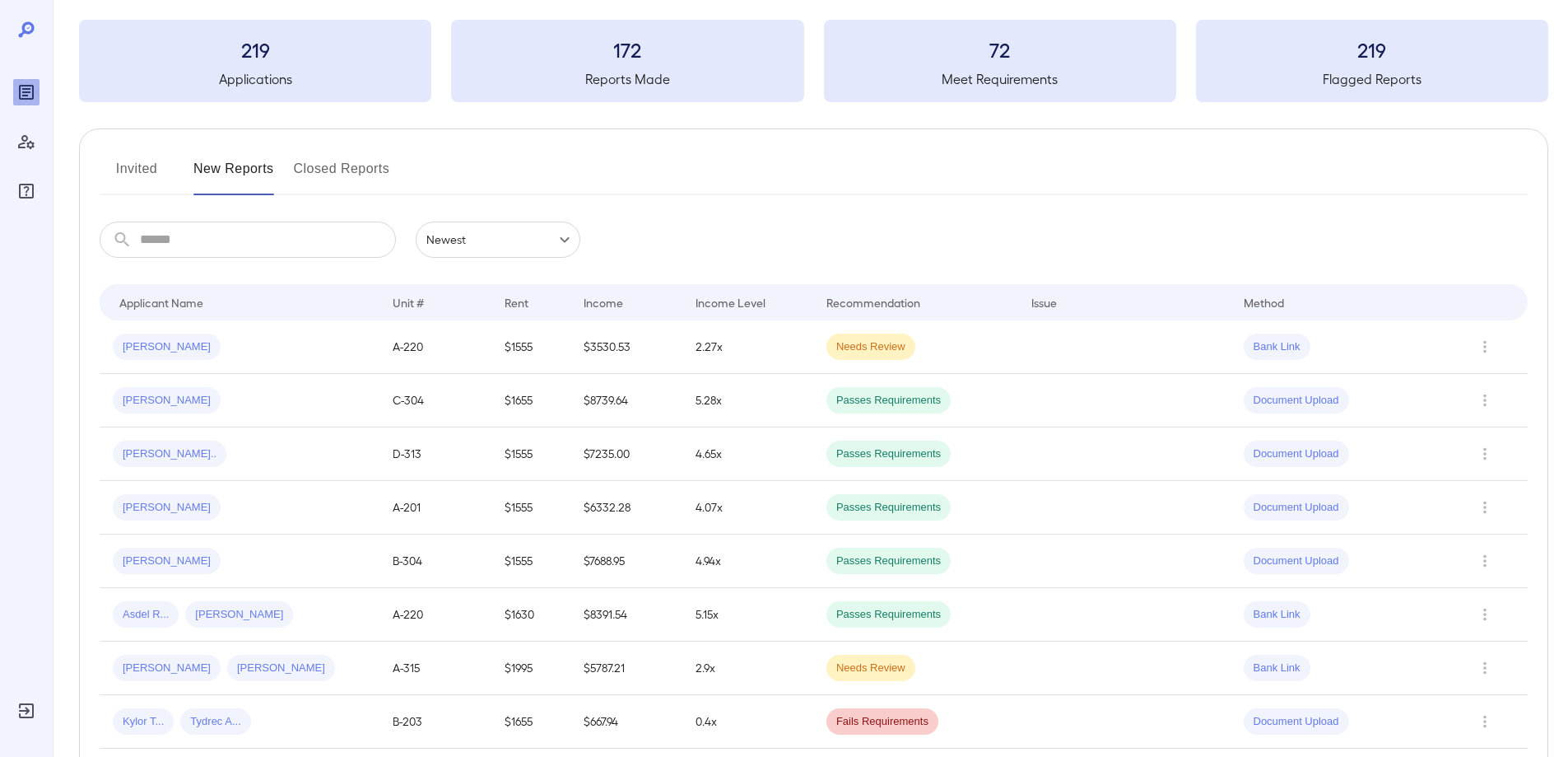
click at [154, 233] on input "text" at bounding box center [268, 240] width 256 height 37
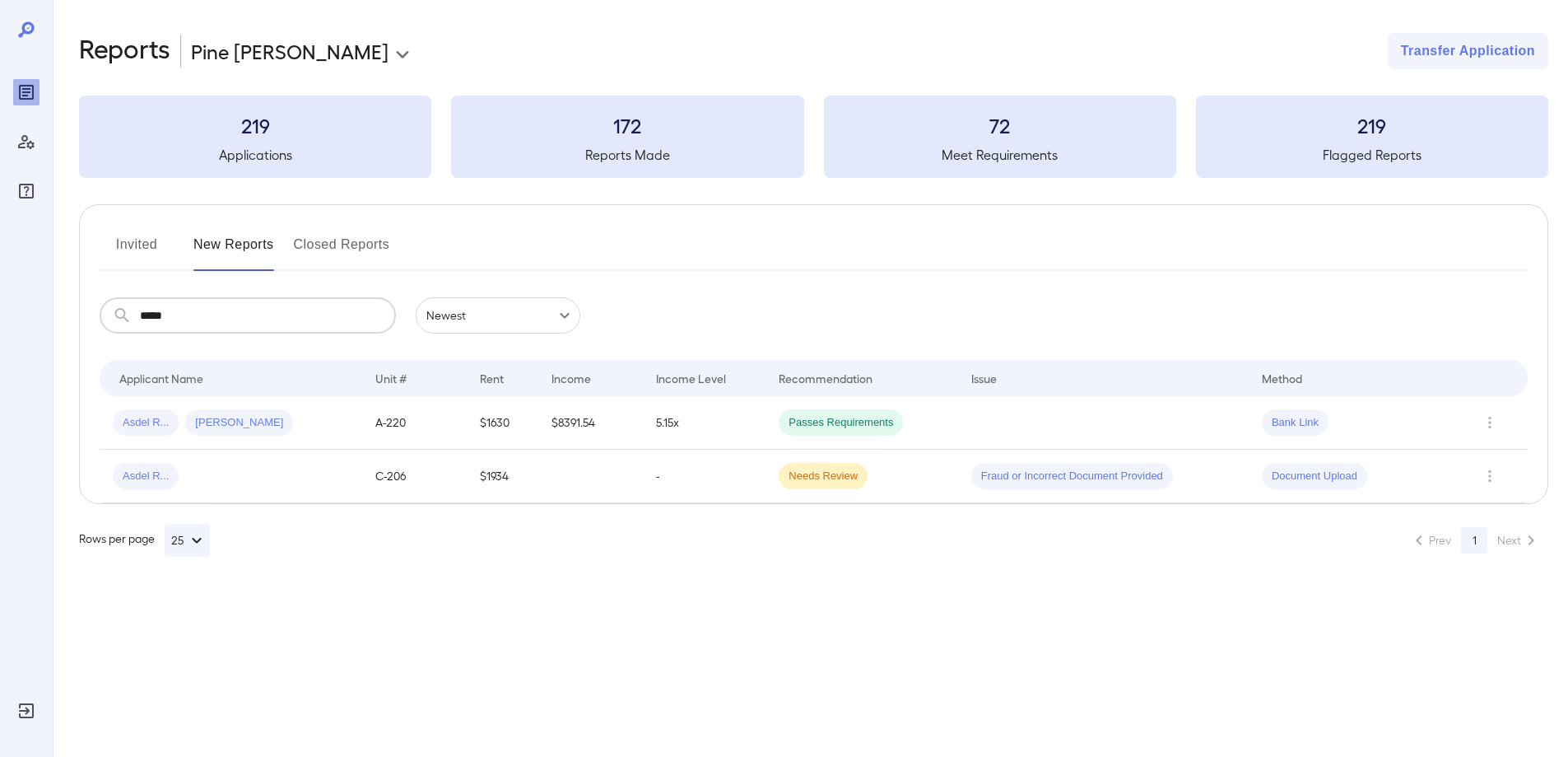
scroll to position [0, 0]
type input "*****"
click at [299, 485] on div "Asdel R..." at bounding box center [232, 476] width 238 height 27
